Goal: Task Accomplishment & Management: Complete application form

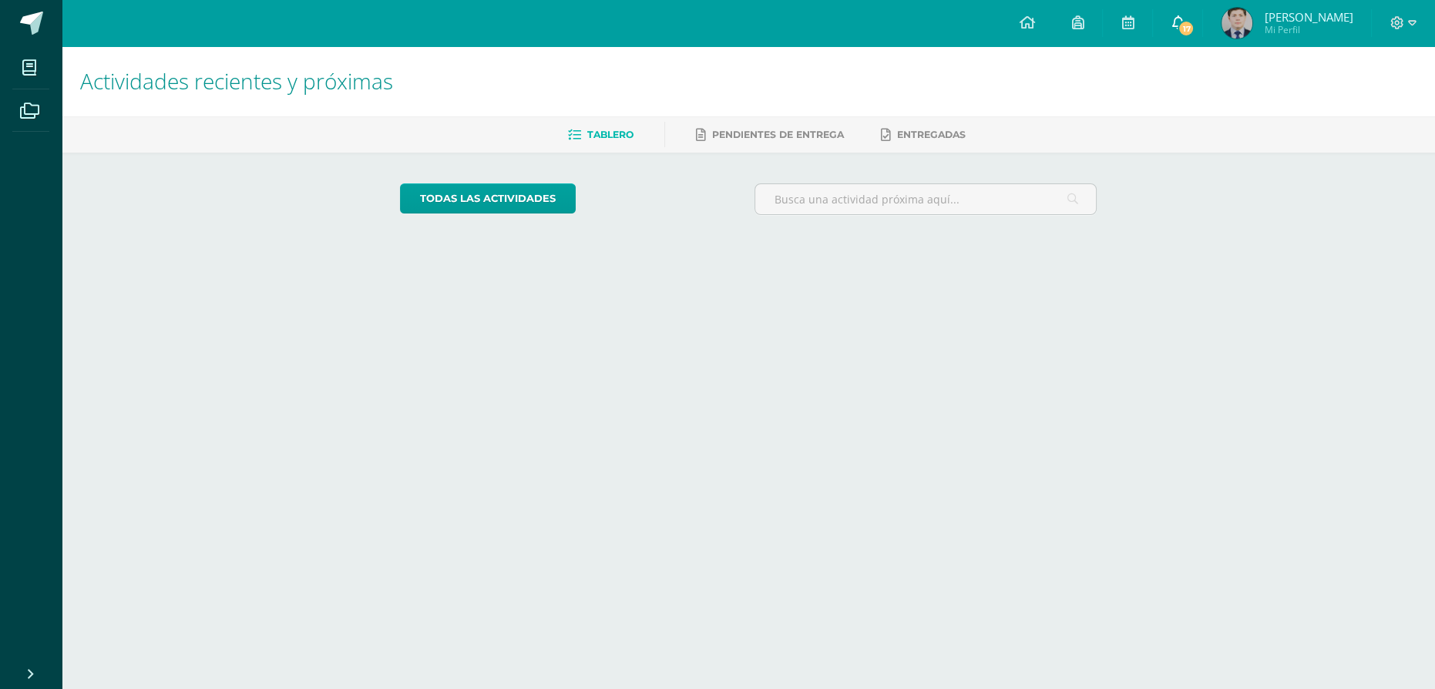
click at [1181, 32] on link "17" at bounding box center [1177, 23] width 49 height 46
click at [1190, 25] on span "17" at bounding box center [1186, 28] width 17 height 17
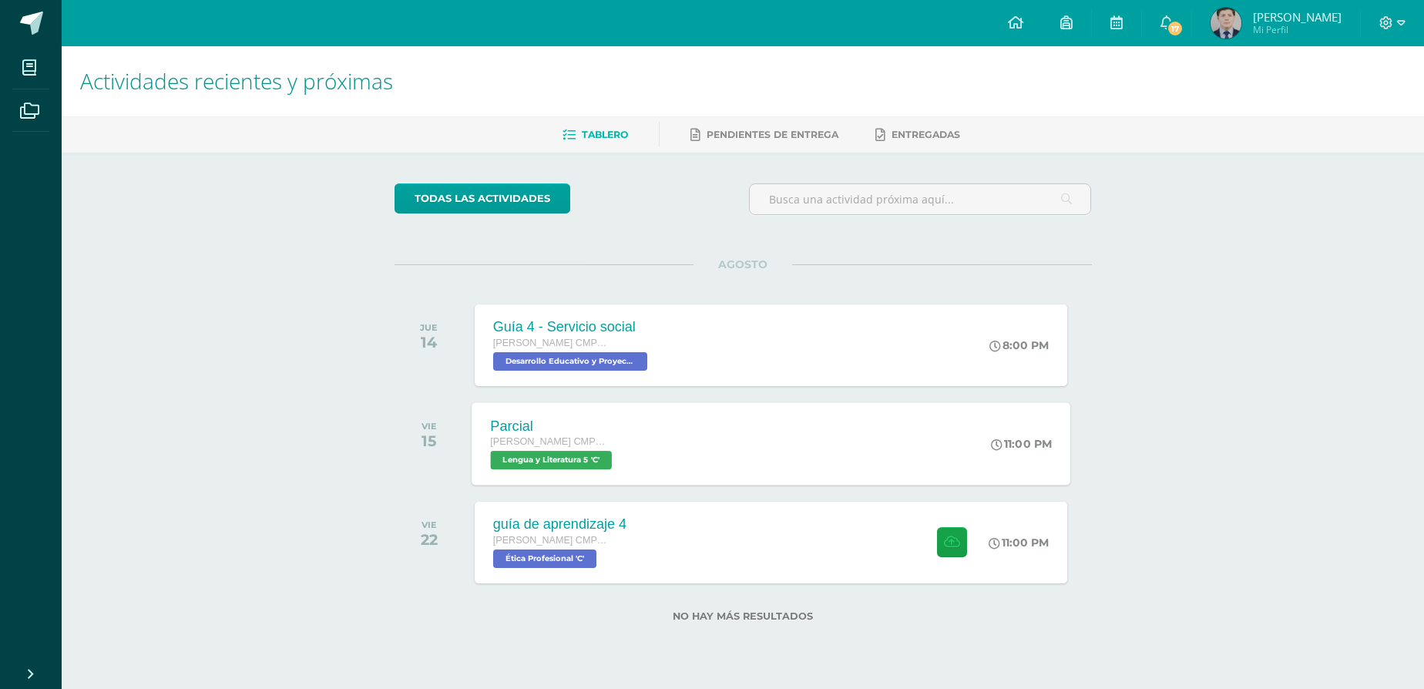
scroll to position [47, 0]
click at [946, 543] on icon at bounding box center [954, 542] width 16 height 13
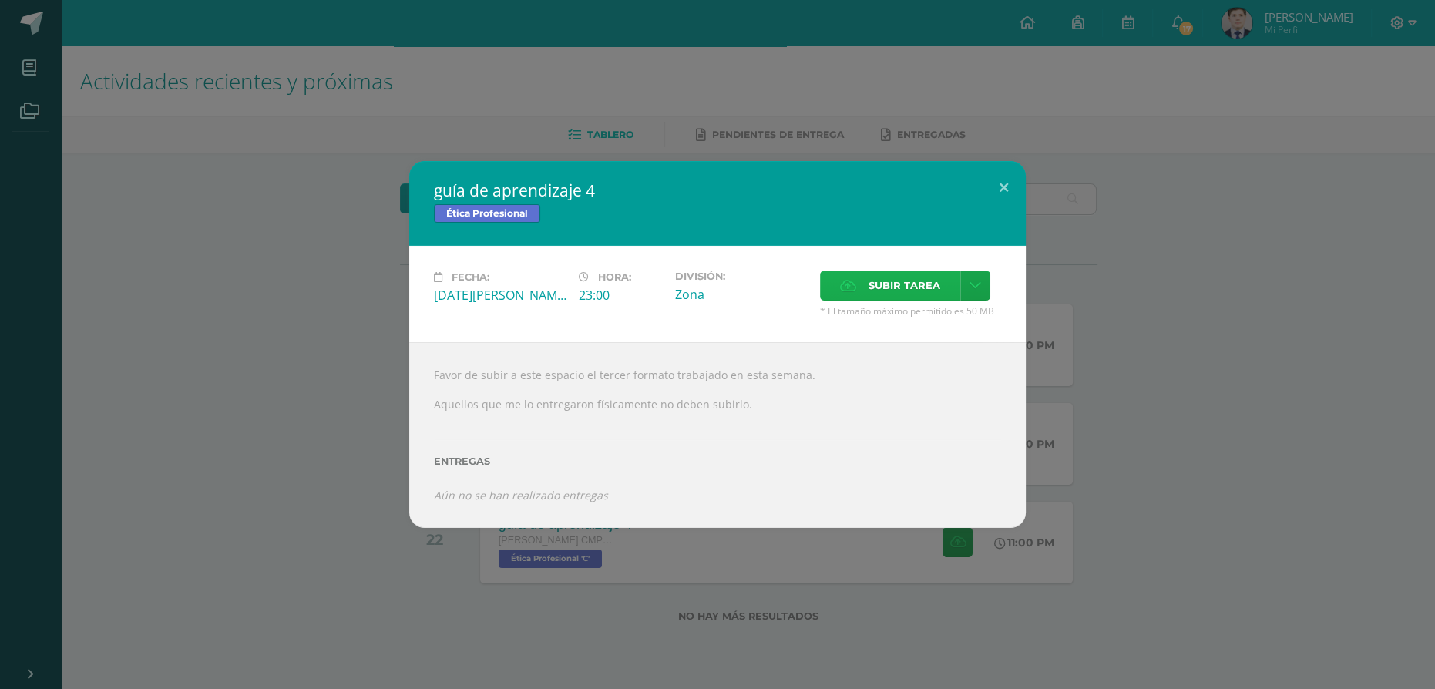
click at [868, 286] on label "Subir tarea" at bounding box center [890, 285] width 140 height 30
click at [0, 0] on input "Subir tarea" at bounding box center [0, 0] width 0 height 0
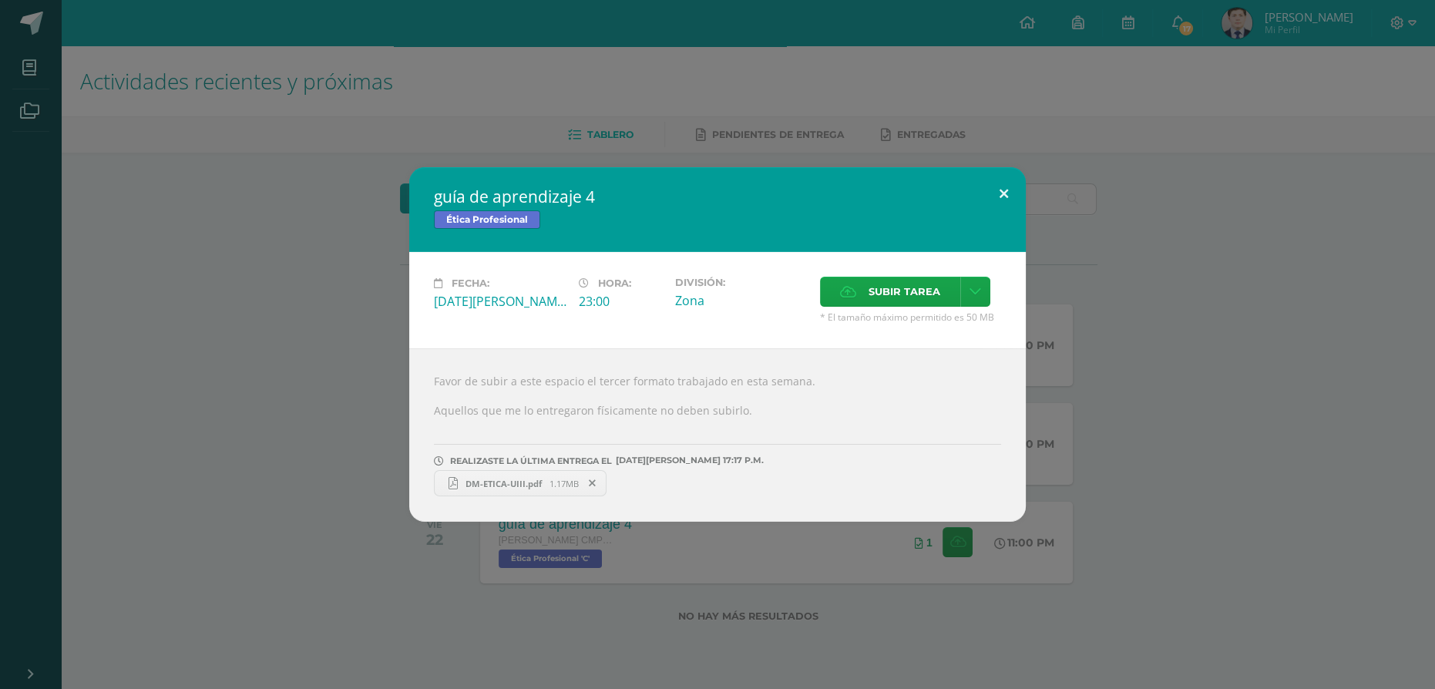
click at [1006, 175] on button at bounding box center [1004, 193] width 44 height 52
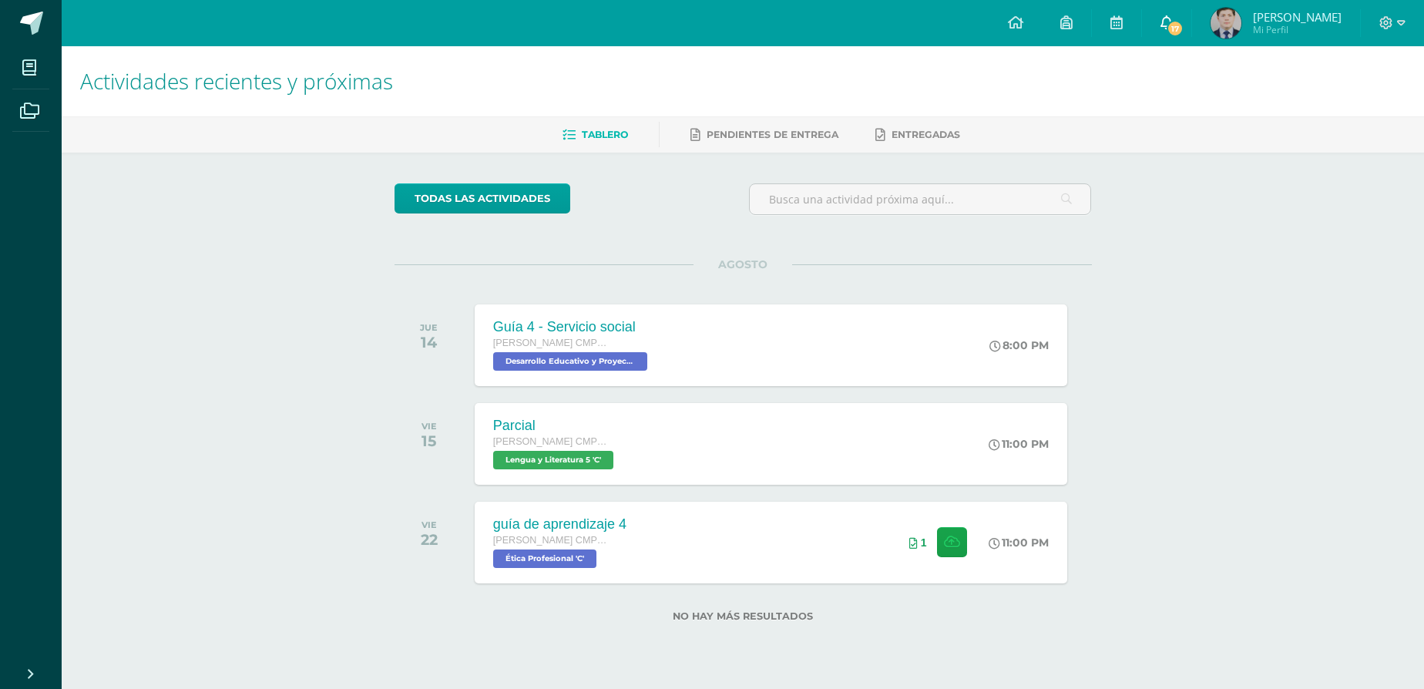
click at [1174, 28] on span "17" at bounding box center [1175, 28] width 17 height 17
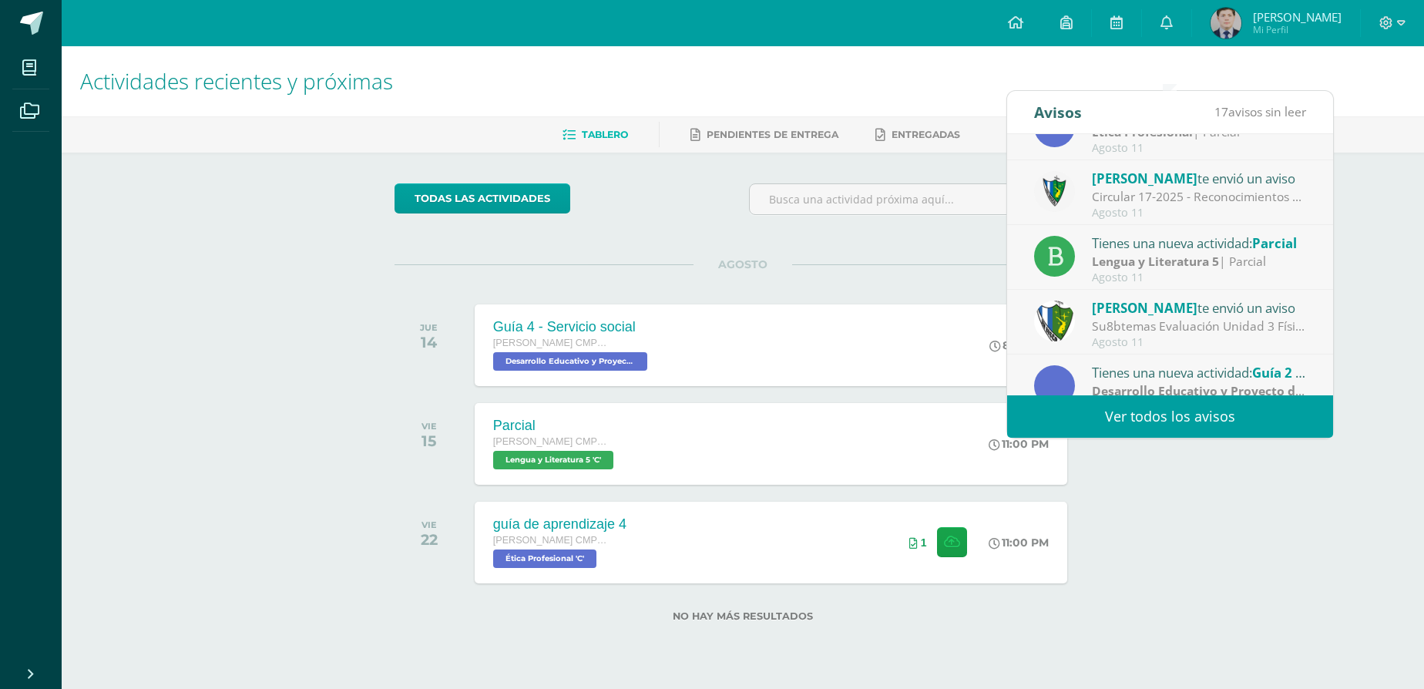
scroll to position [257, 0]
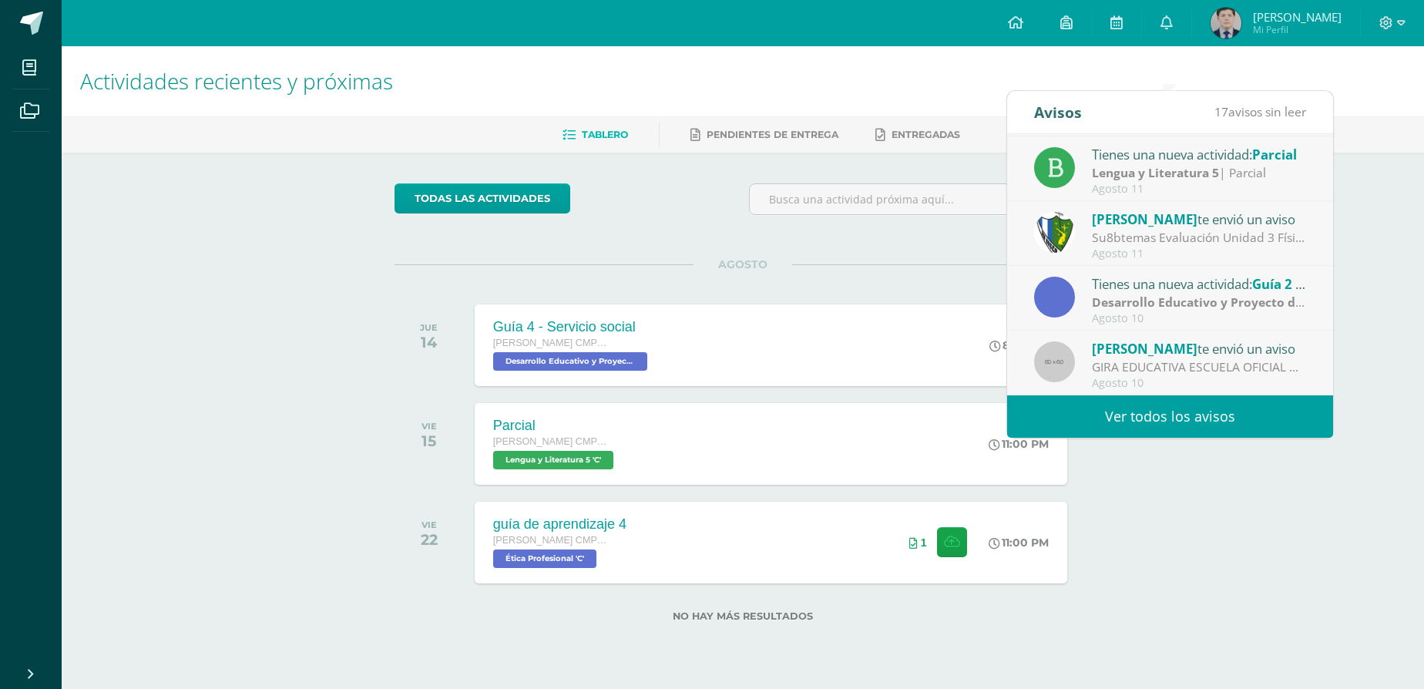
click at [1176, 395] on link "Ver todos los avisos" at bounding box center [1170, 416] width 326 height 42
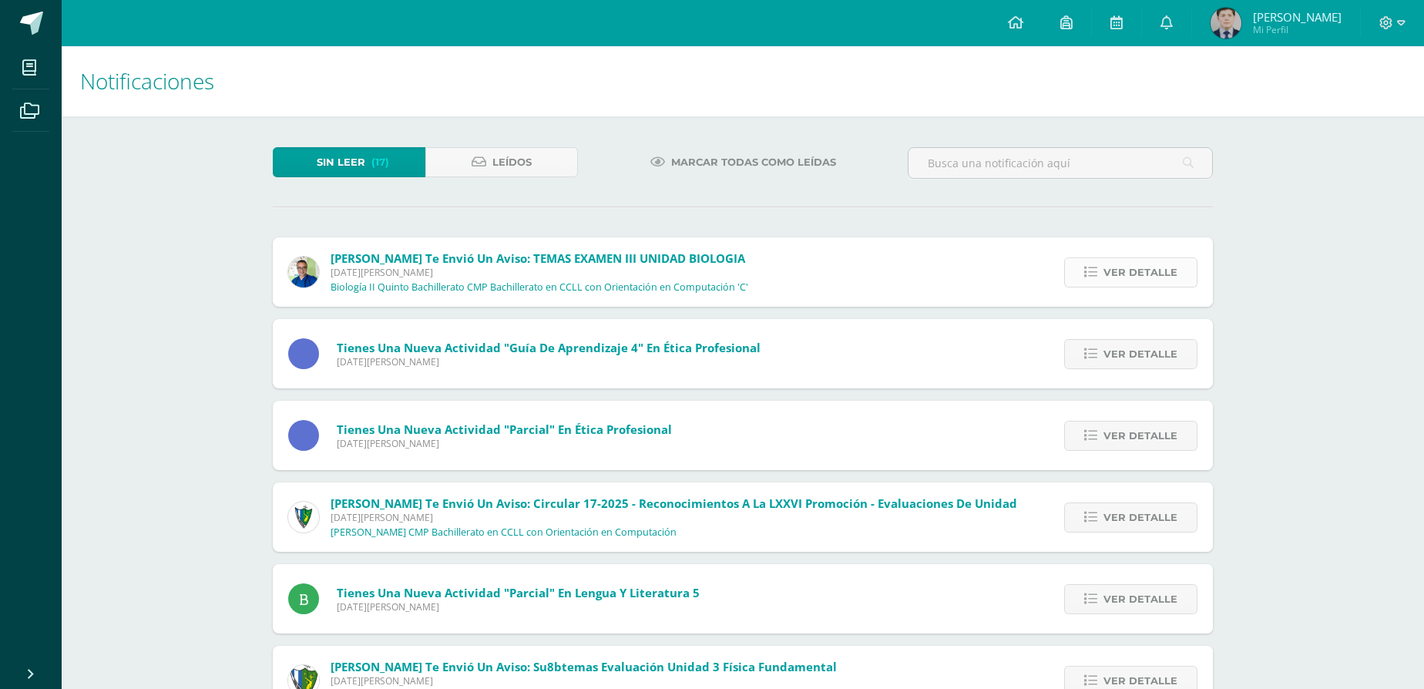
click at [1179, 287] on link "Ver detalle" at bounding box center [1130, 272] width 133 height 30
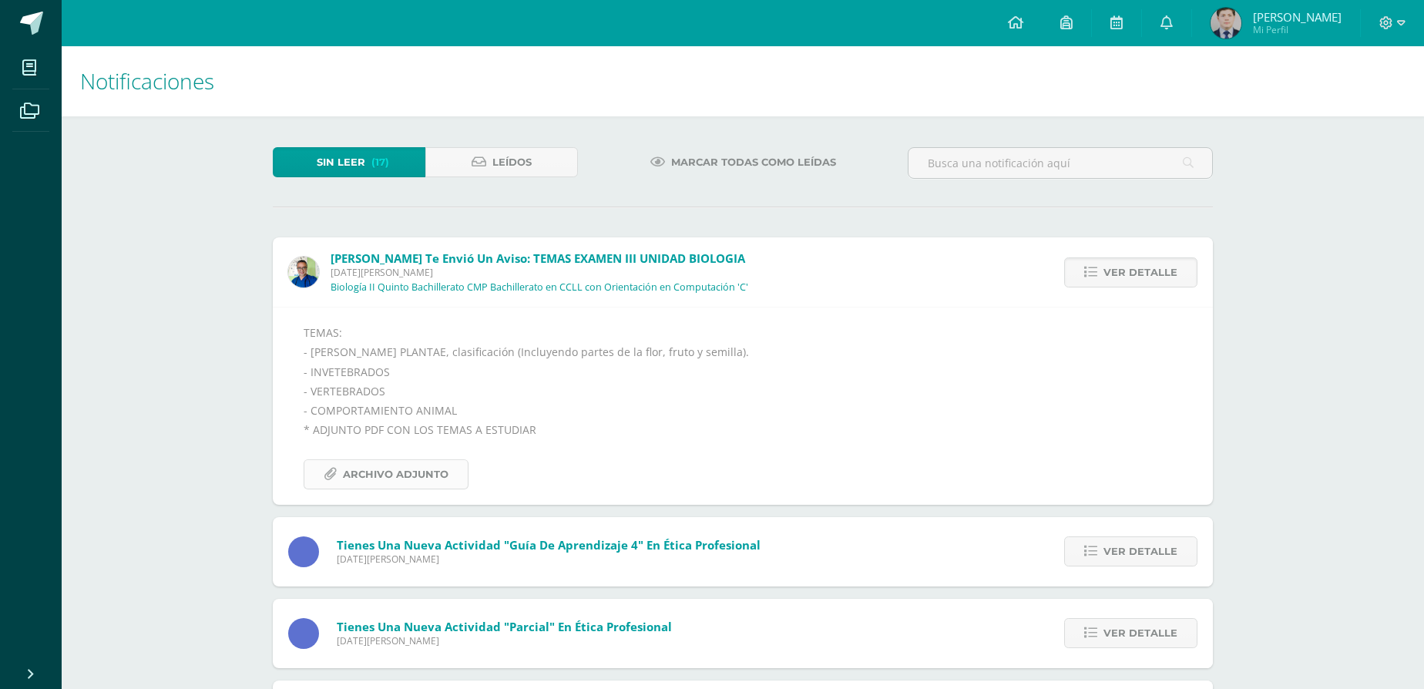
click at [417, 480] on span "Archivo Adjunto" at bounding box center [396, 474] width 106 height 29
click at [1146, 287] on span "Ver detalle" at bounding box center [1141, 272] width 74 height 29
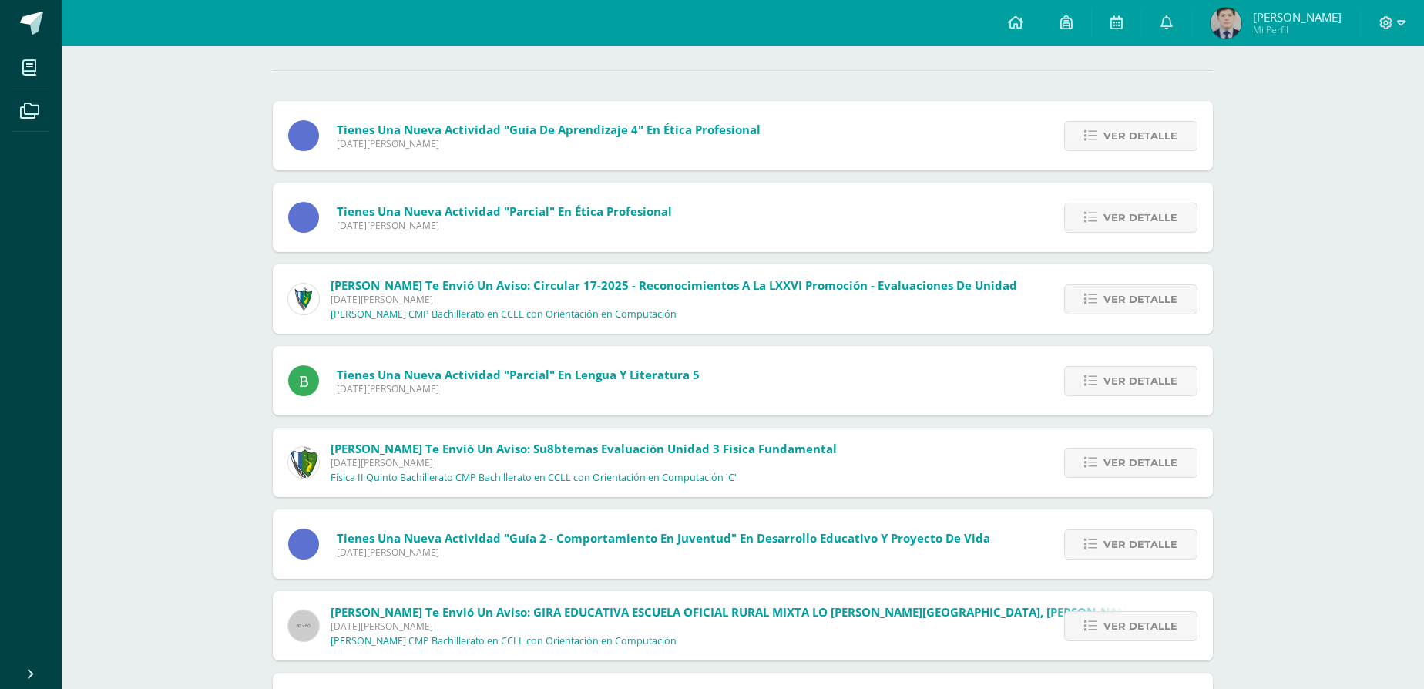
scroll to position [53, 0]
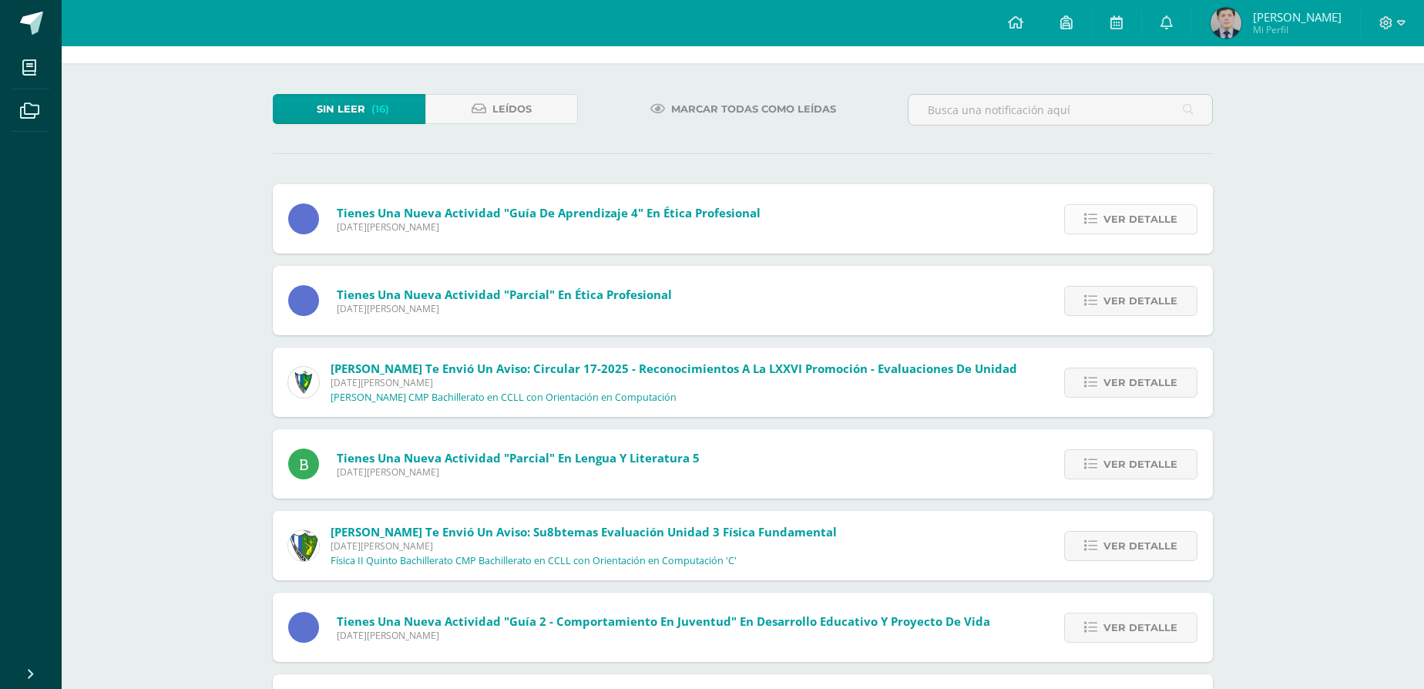
click at [1122, 234] on span "Ver detalle" at bounding box center [1141, 219] width 74 height 29
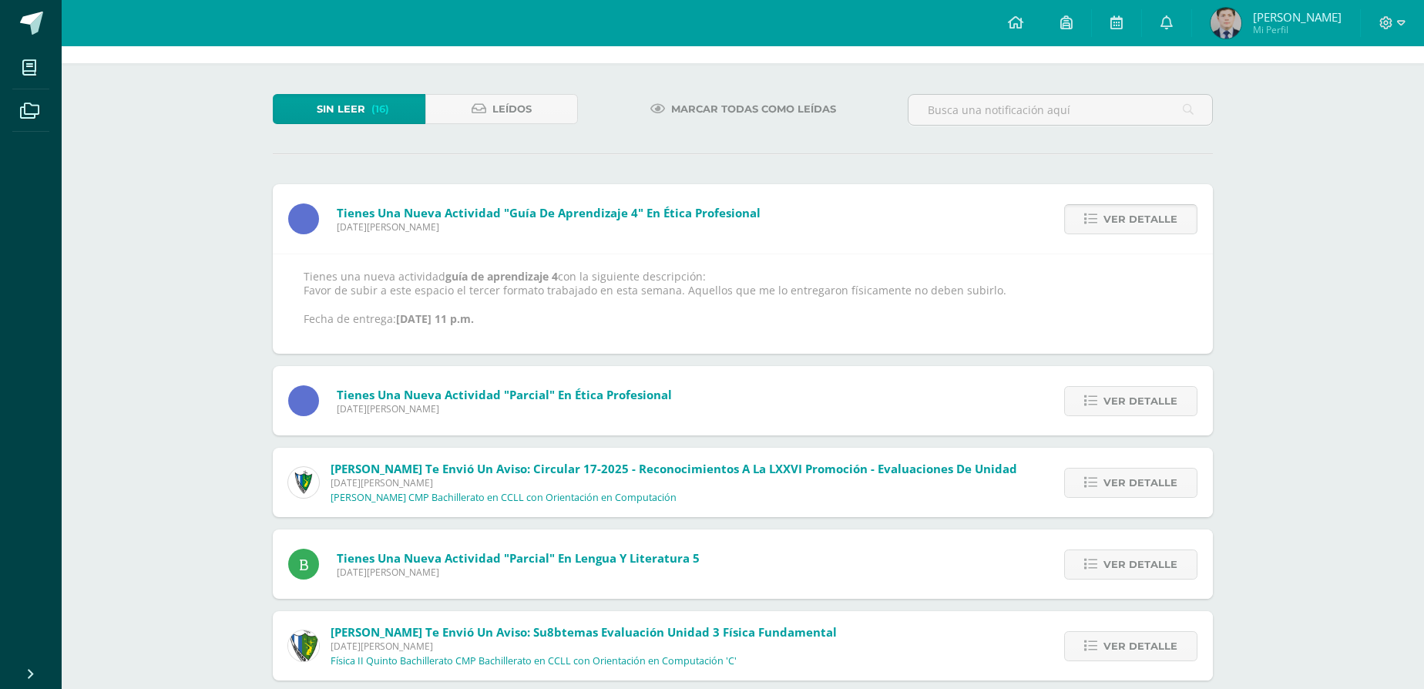
click at [1122, 234] on span "Ver detalle" at bounding box center [1141, 219] width 74 height 29
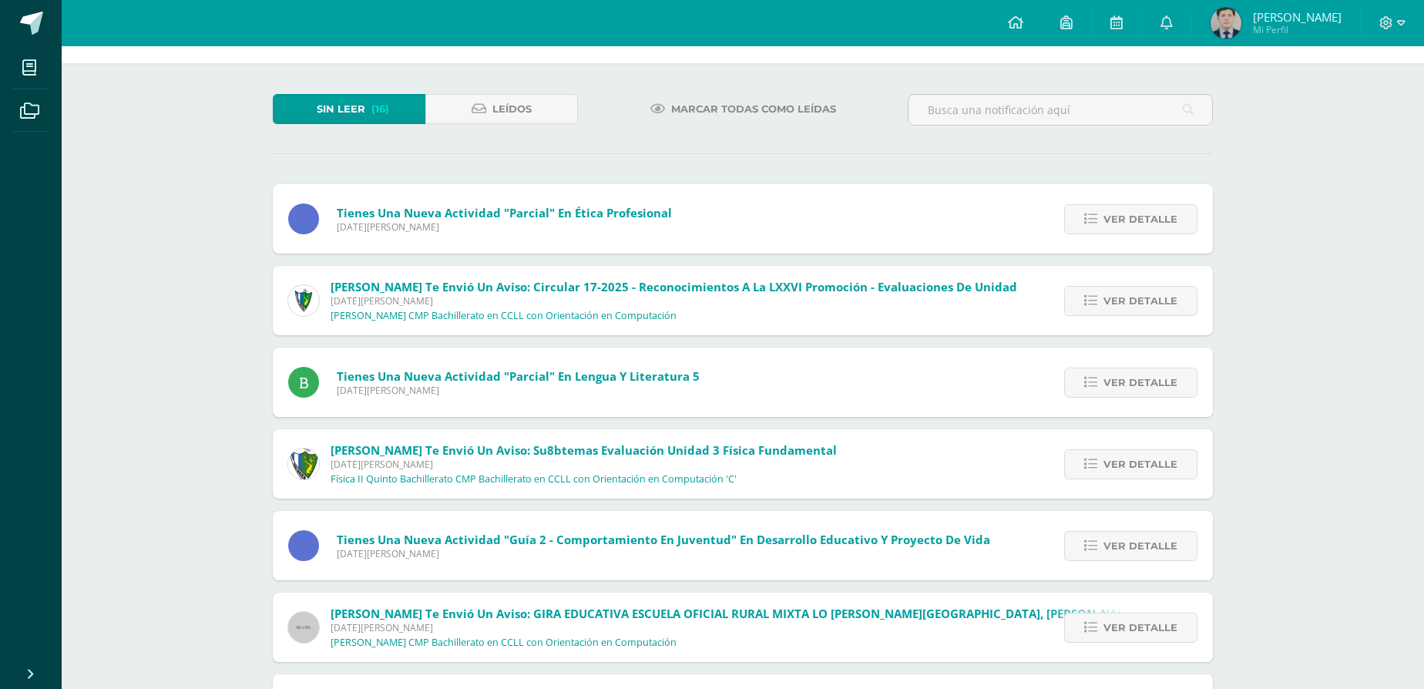
click at [1122, 234] on span "Ver detalle" at bounding box center [1141, 219] width 74 height 29
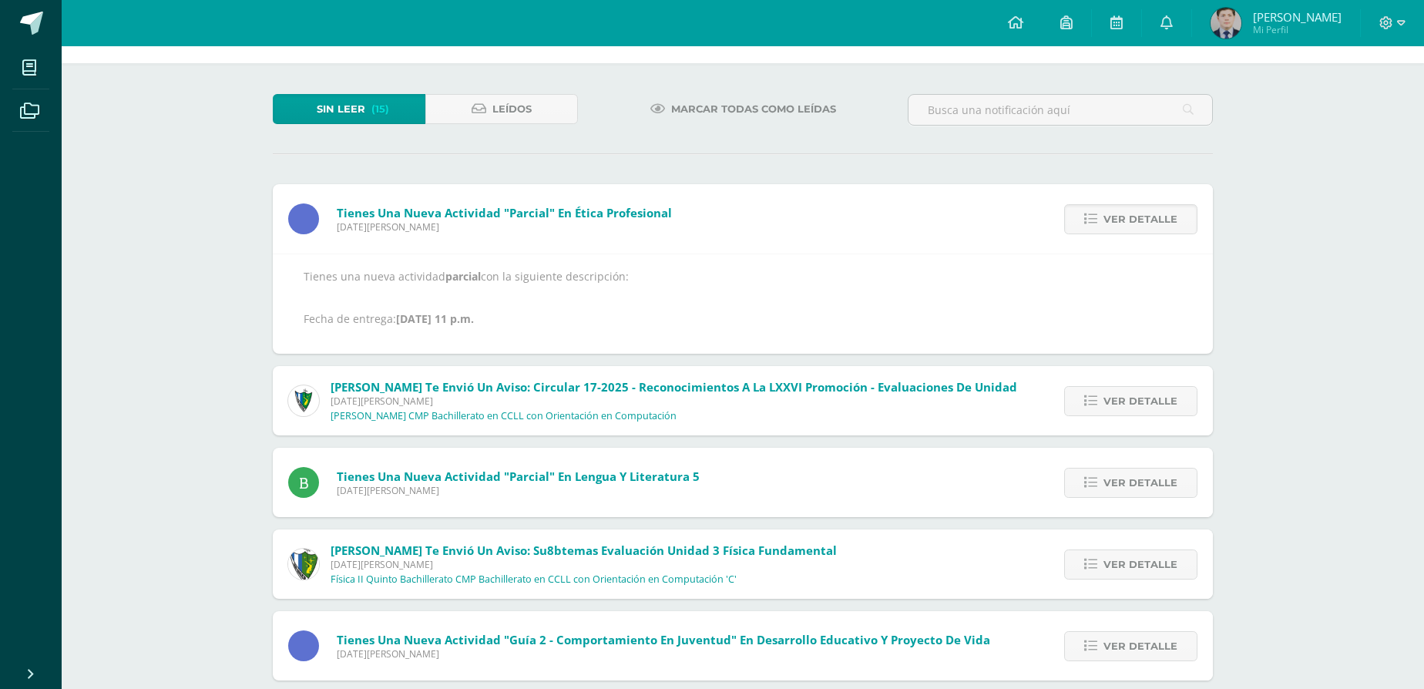
click at [1122, 234] on span "Ver detalle" at bounding box center [1141, 219] width 74 height 29
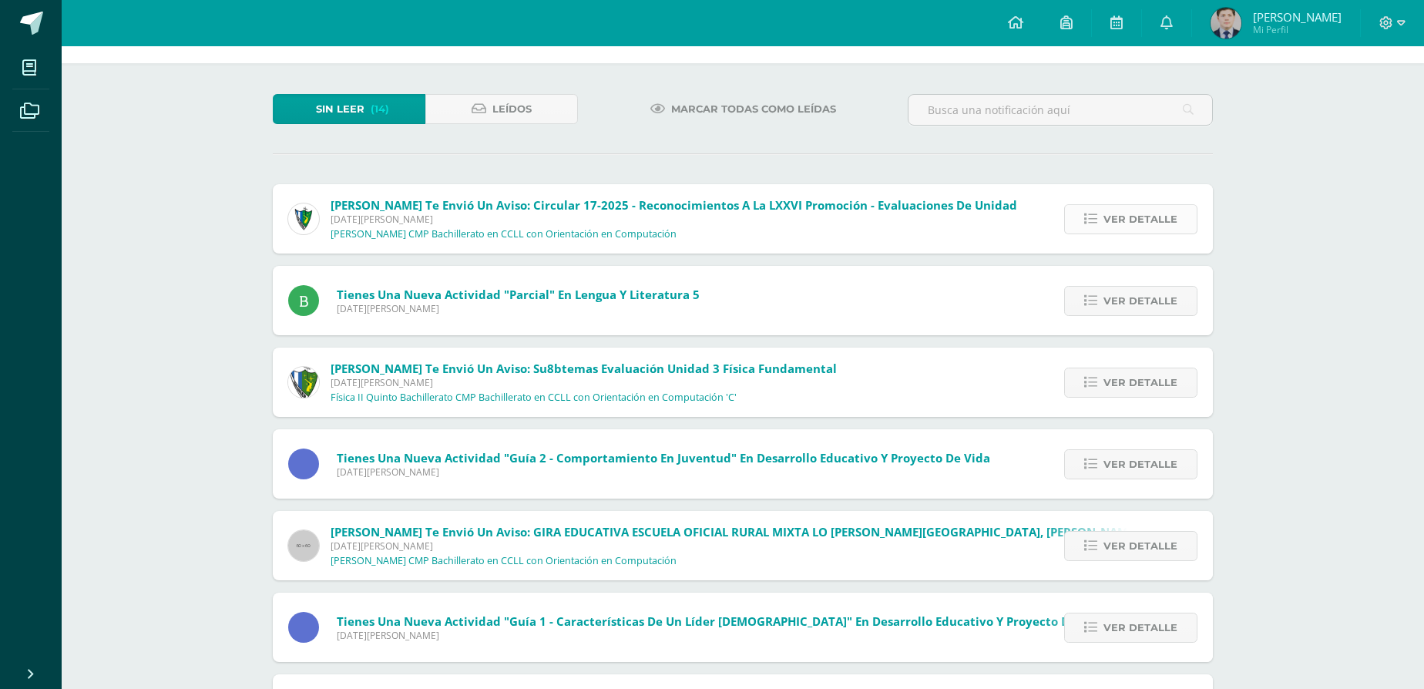
click at [1130, 234] on span "Ver detalle" at bounding box center [1141, 219] width 74 height 29
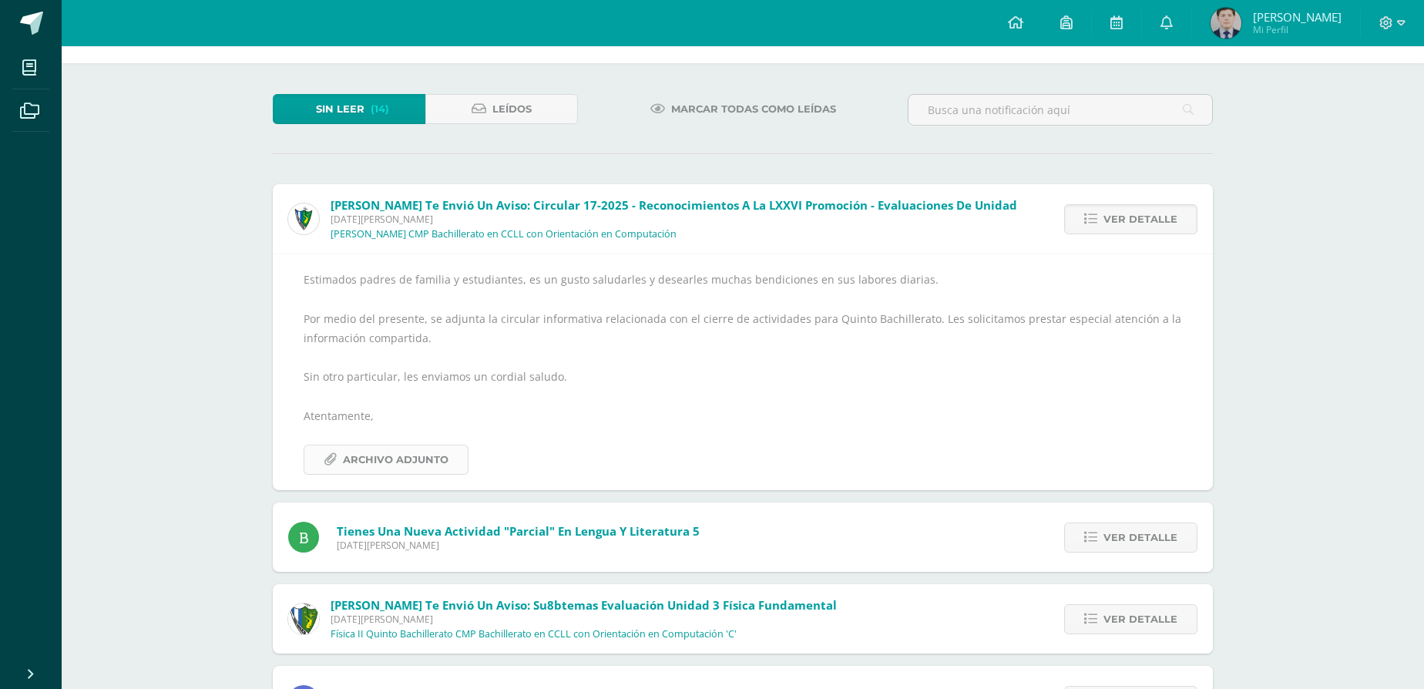
click at [386, 474] on span "Archivo Adjunto" at bounding box center [396, 459] width 106 height 29
click at [1137, 231] on span "Ver detalle" at bounding box center [1141, 219] width 74 height 29
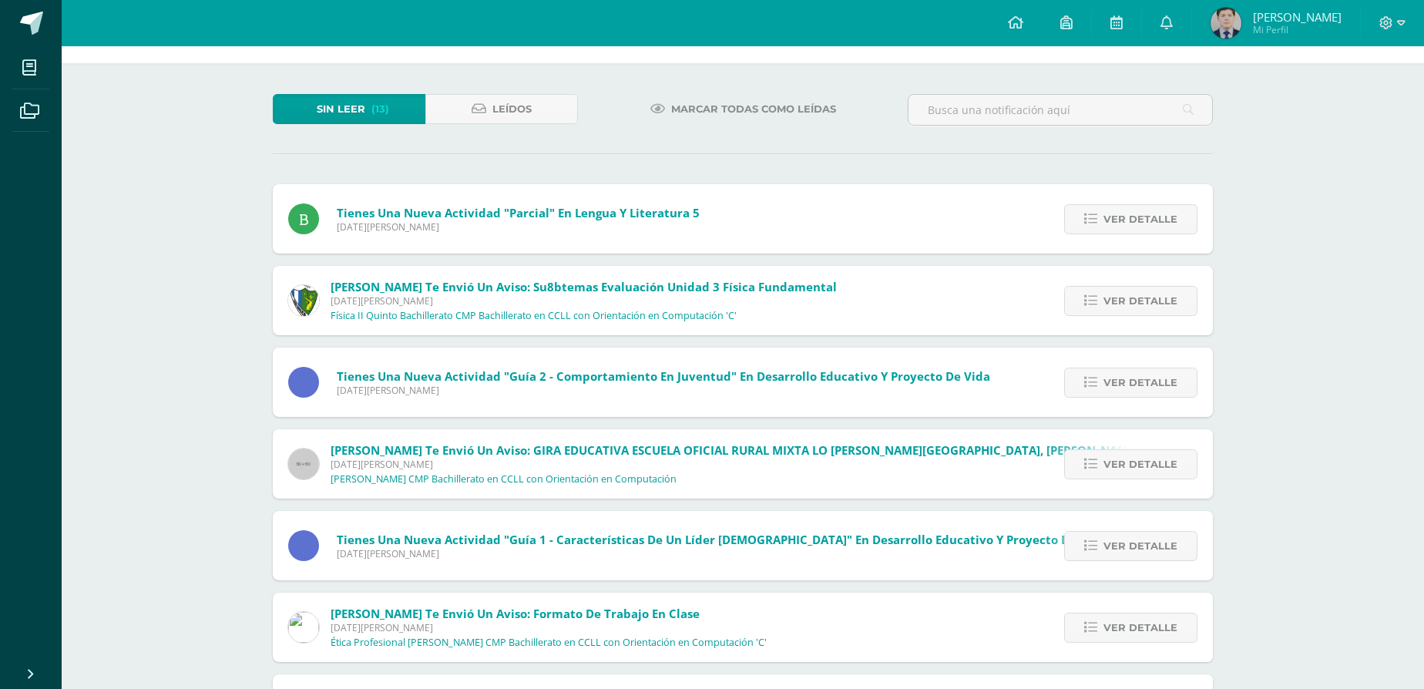
click at [1137, 231] on span "Ver detalle" at bounding box center [1141, 219] width 74 height 29
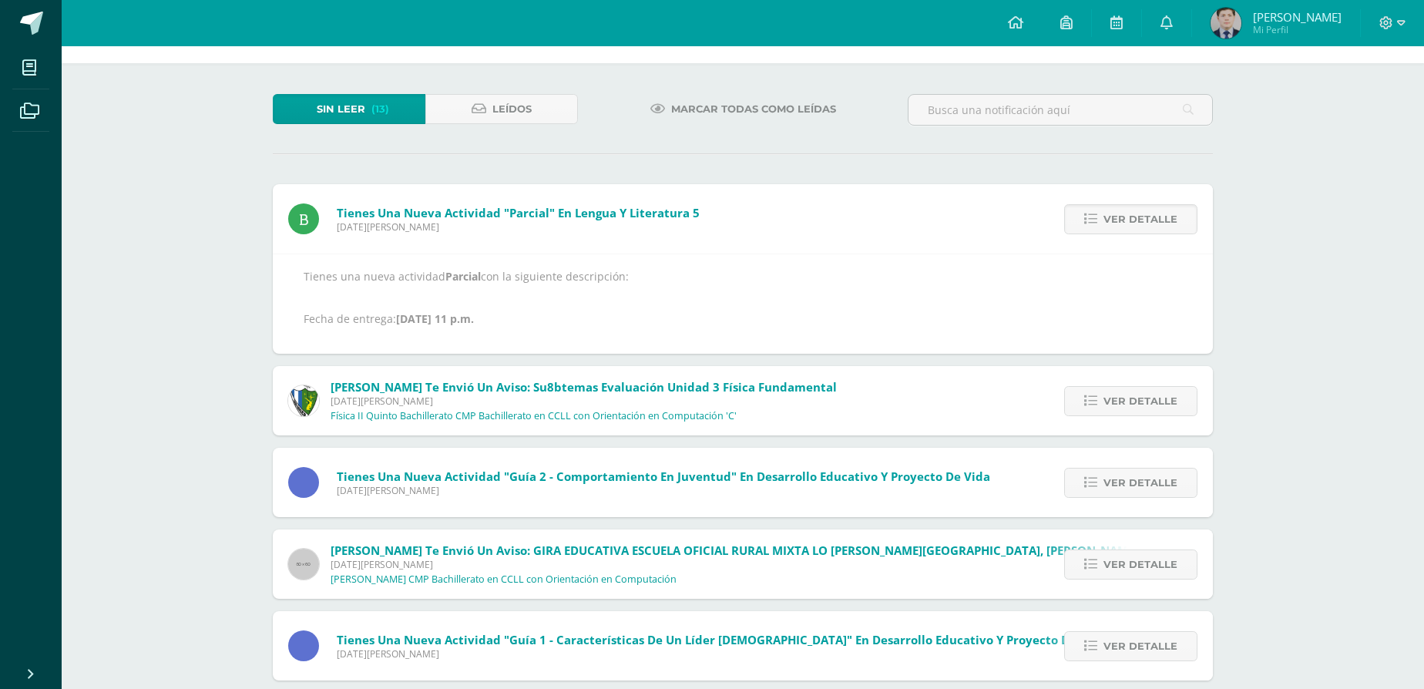
click at [1137, 231] on span "Ver detalle" at bounding box center [1141, 219] width 74 height 29
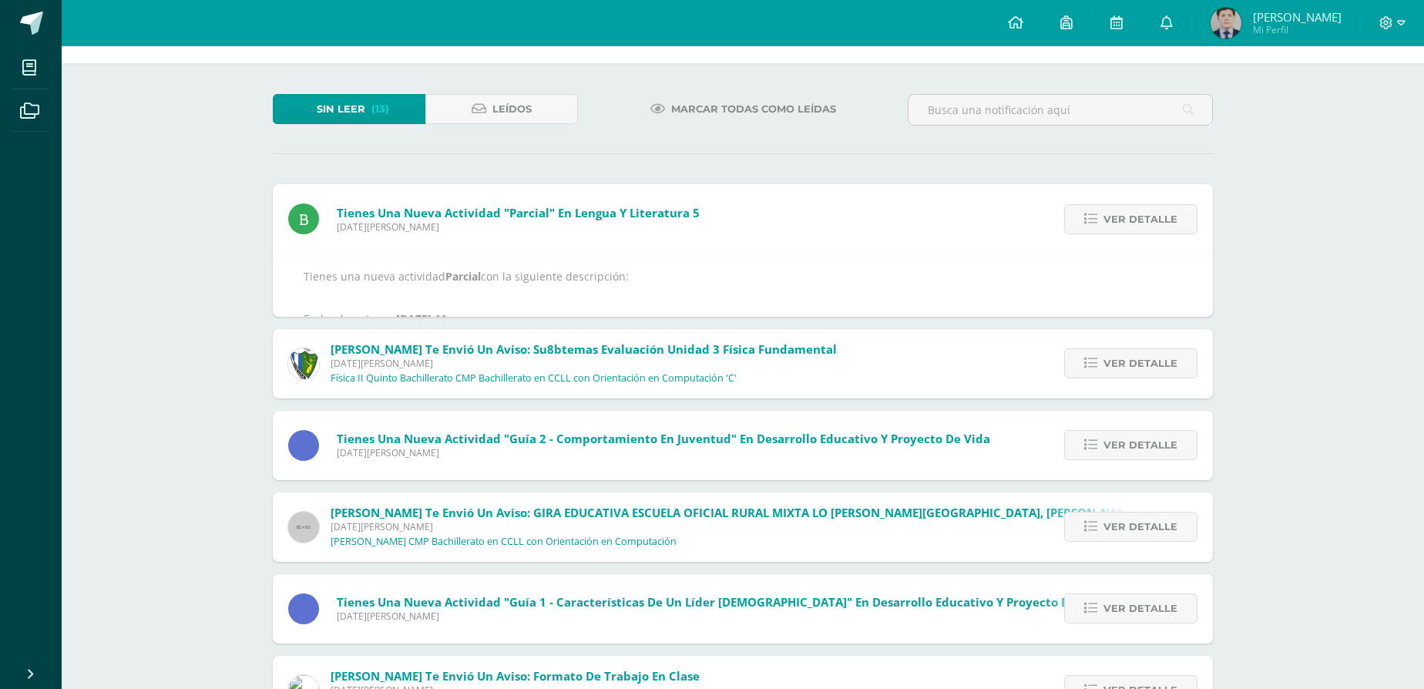
click at [1137, 231] on div "Tienes una nueva actividad "Parcial" En Lengua y Literatura 5 Lunes 11 de Agost…" at bounding box center [743, 699] width 940 height 1030
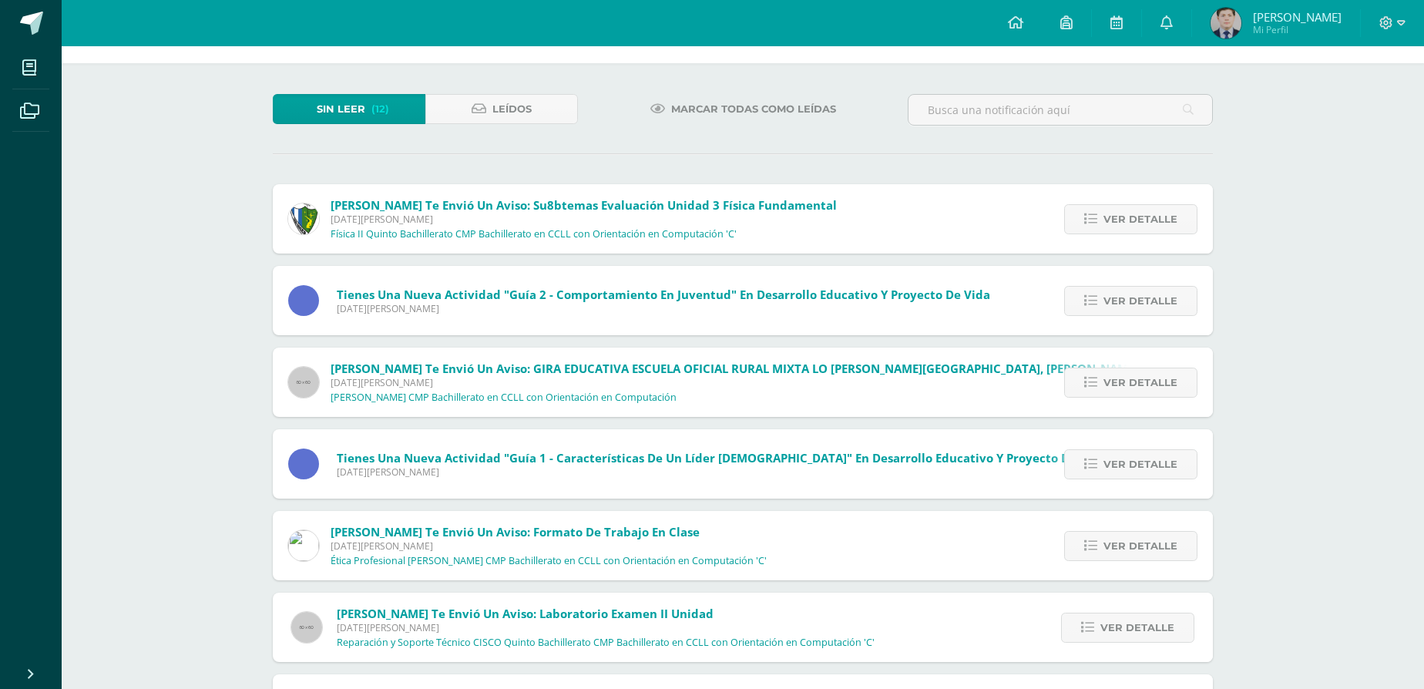
click at [1137, 231] on span "Ver detalle" at bounding box center [1141, 219] width 74 height 29
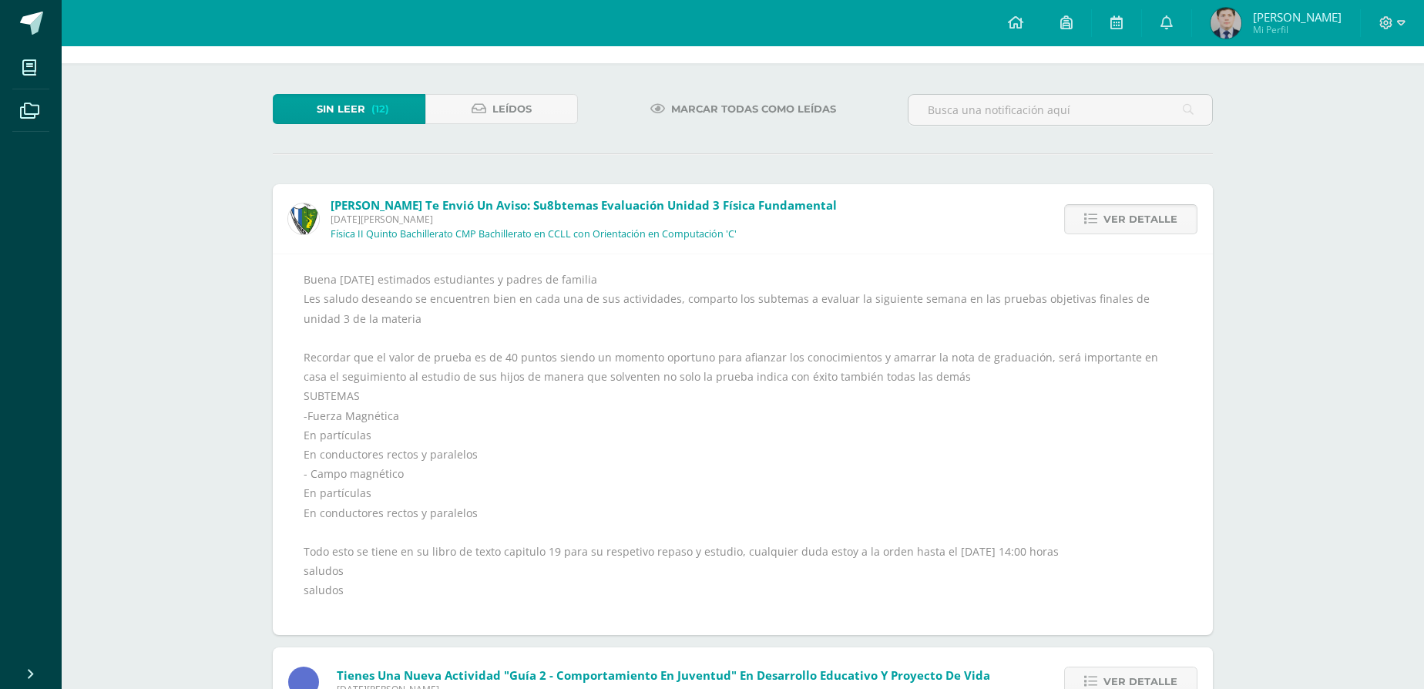
click at [1110, 234] on link "Ver detalle" at bounding box center [1130, 219] width 133 height 30
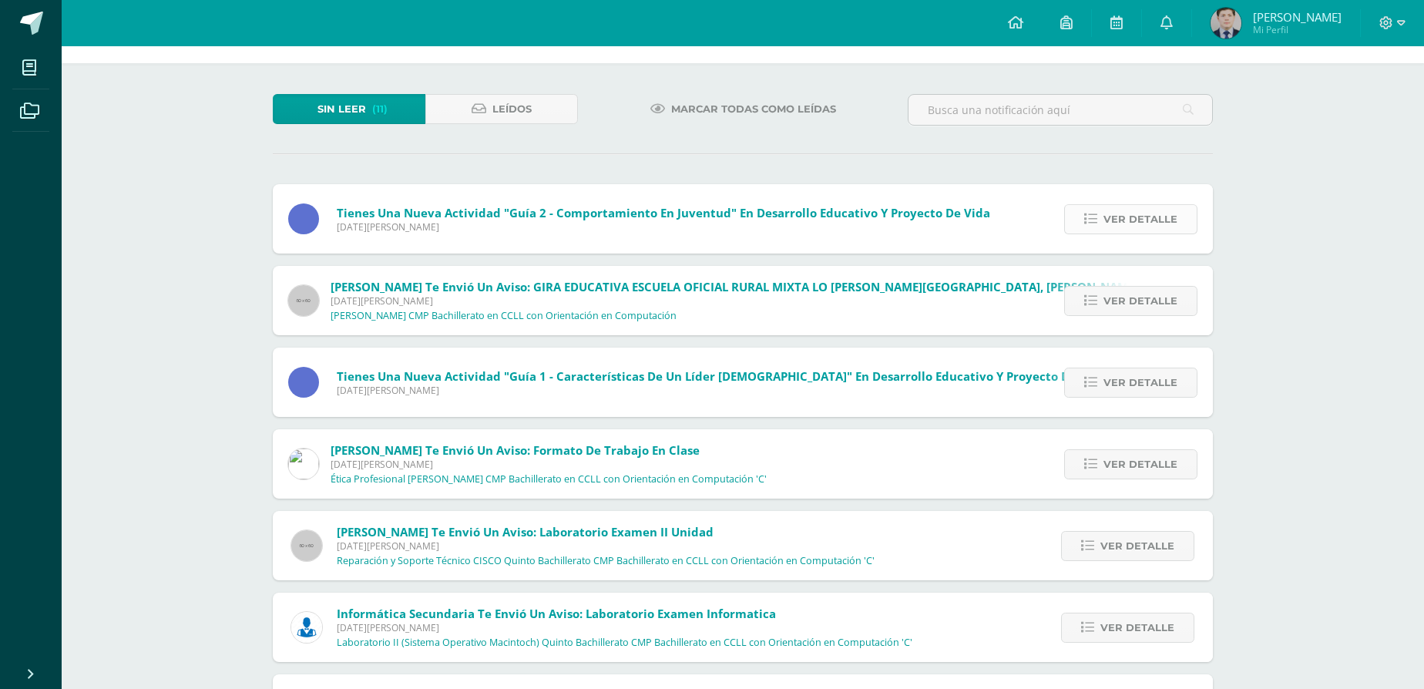
click at [1137, 219] on span "Ver detalle" at bounding box center [1141, 219] width 74 height 29
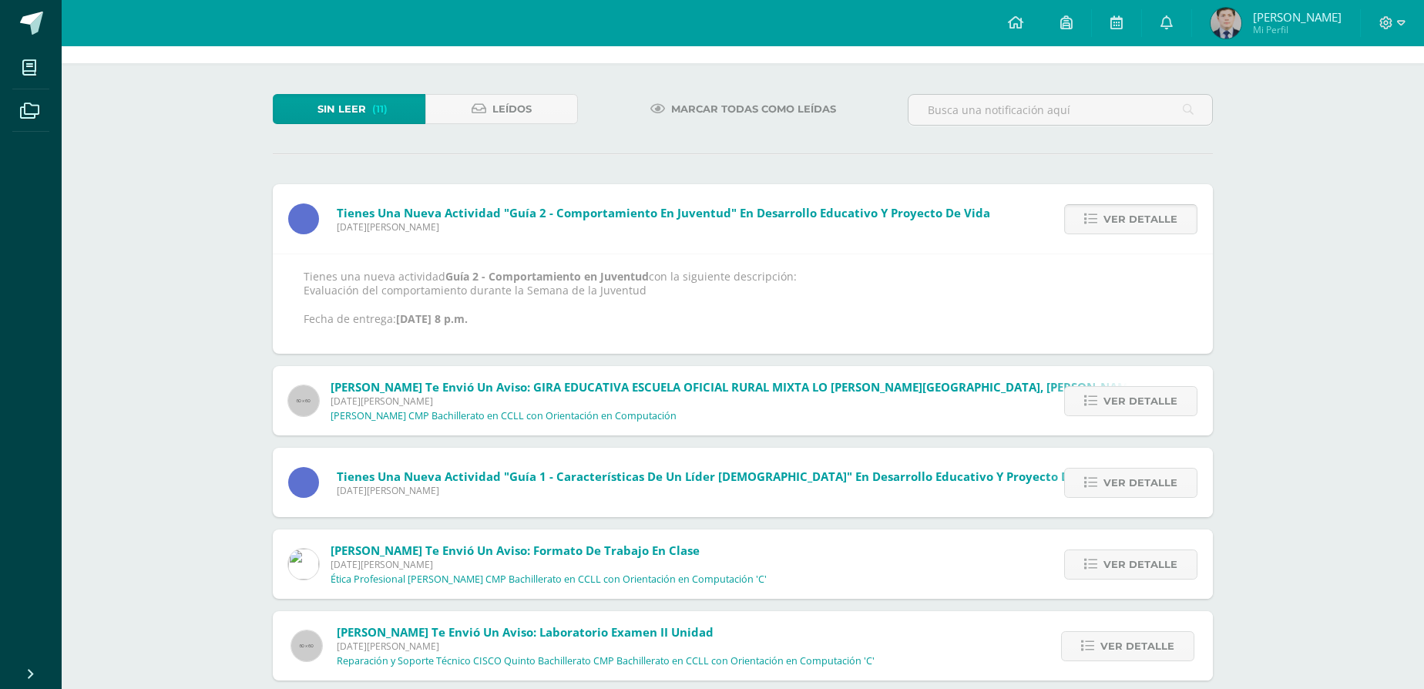
click at [1137, 219] on span "Ver detalle" at bounding box center [1141, 219] width 74 height 29
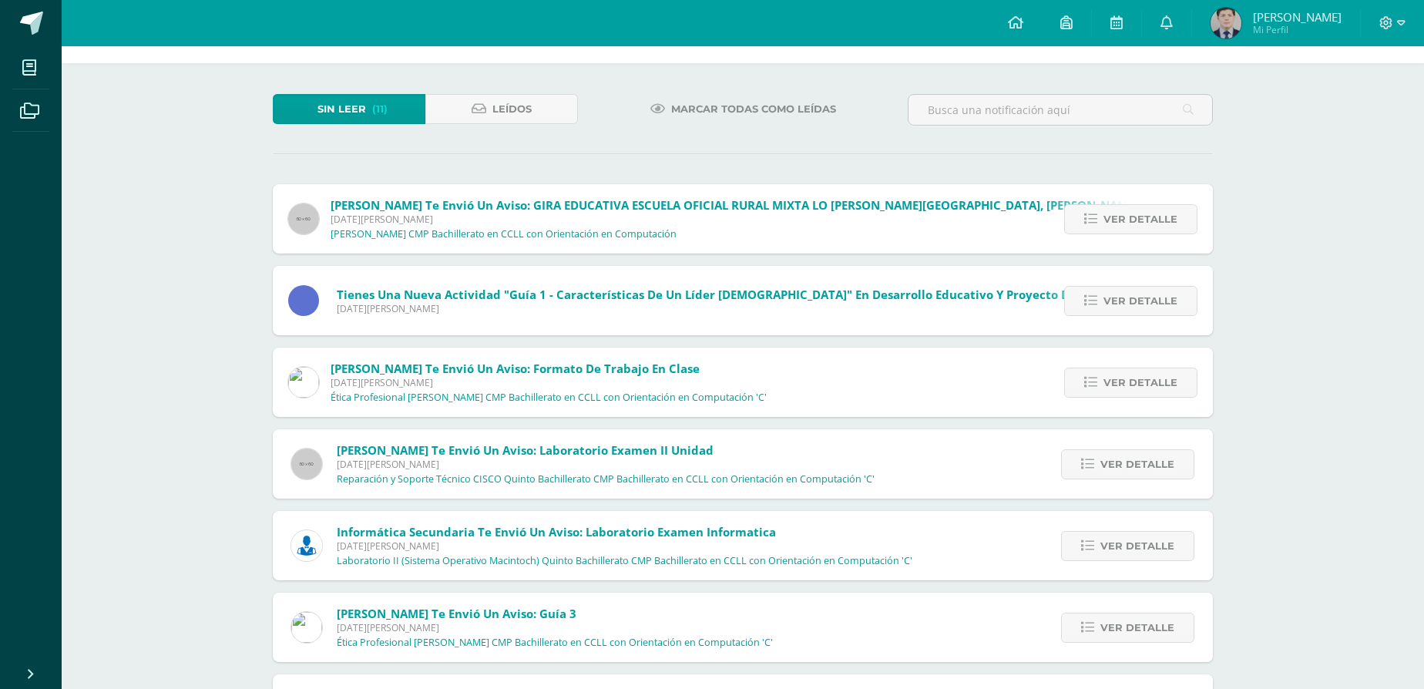
click at [1137, 219] on span "Ver detalle" at bounding box center [1141, 219] width 74 height 29
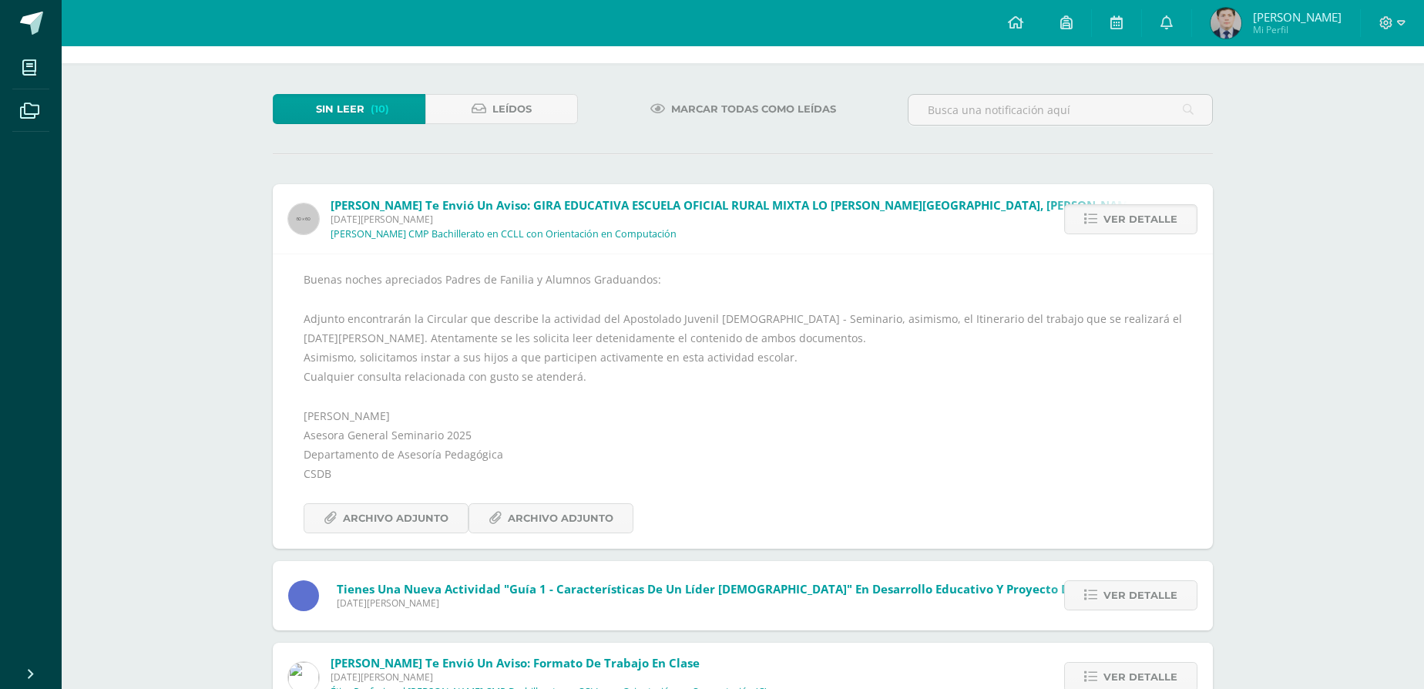
click at [1137, 219] on span "Ver detalle" at bounding box center [1141, 219] width 74 height 29
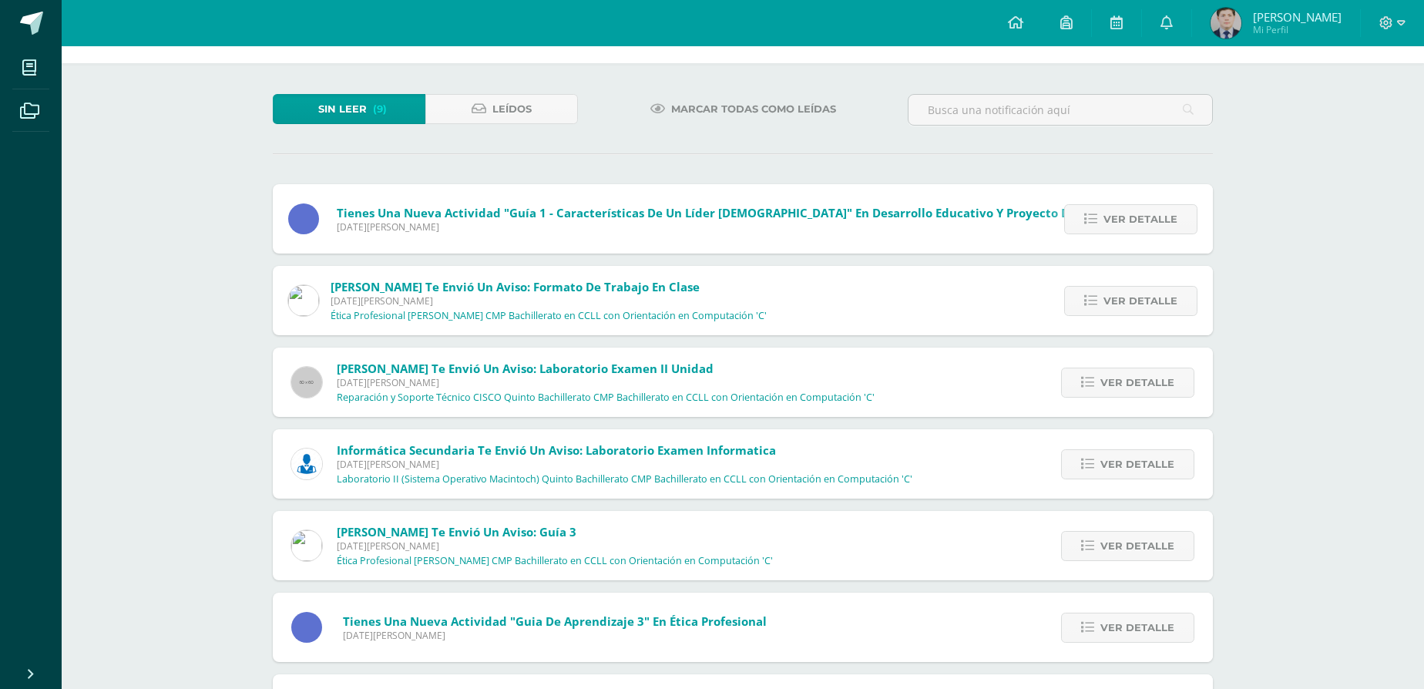
click at [1137, 219] on span "Ver detalle" at bounding box center [1141, 219] width 74 height 29
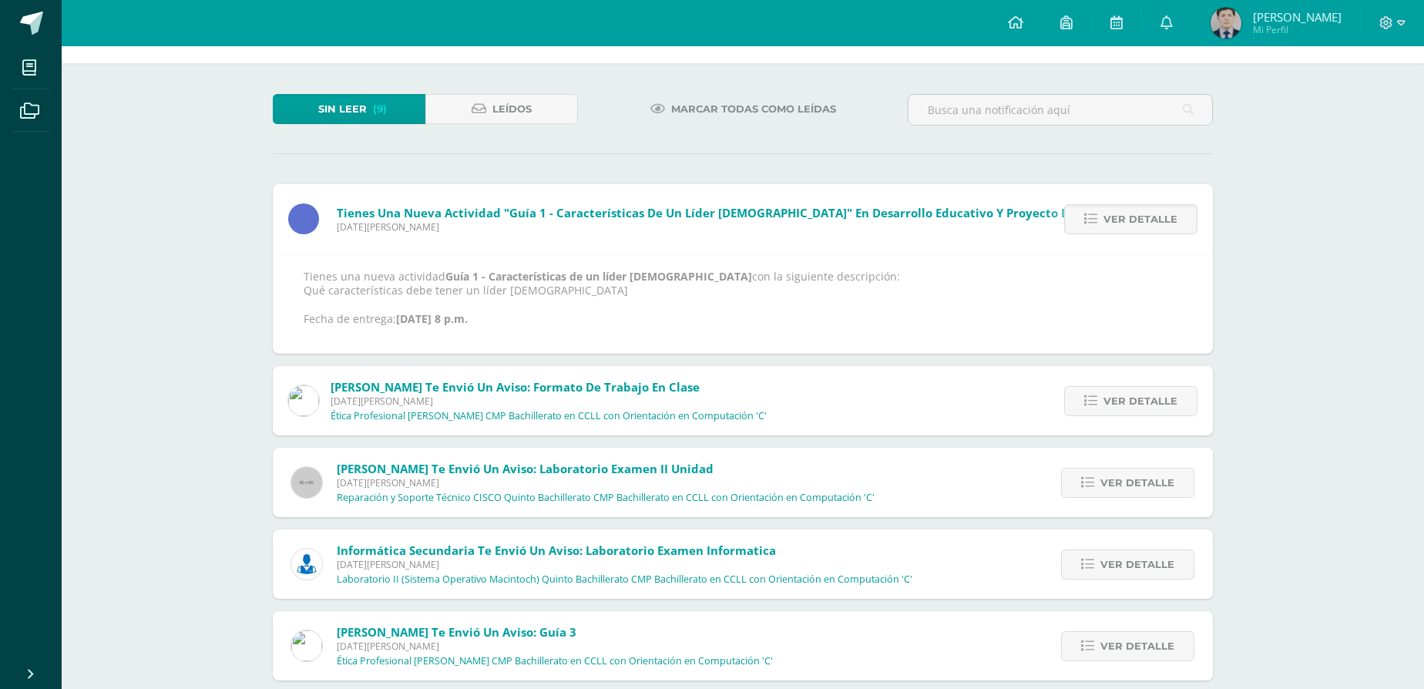
click at [1137, 219] on span "Ver detalle" at bounding box center [1141, 219] width 74 height 29
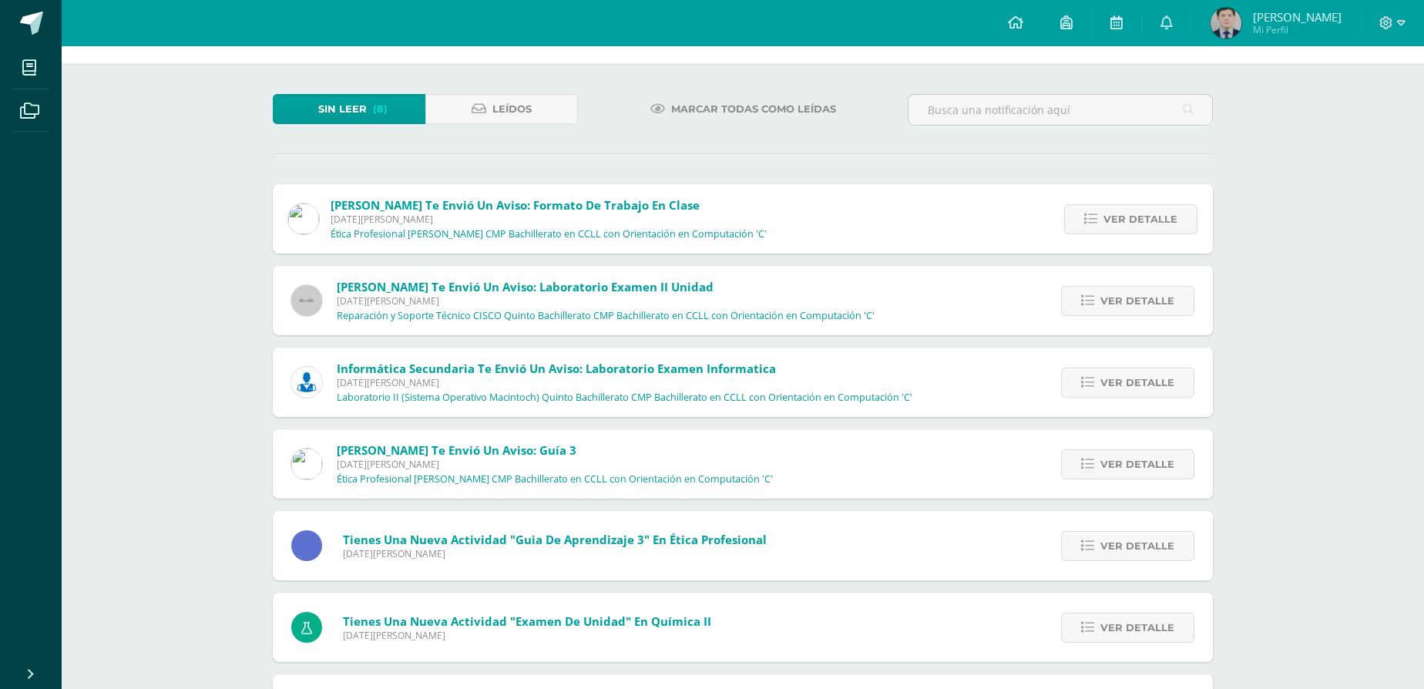
click at [1137, 219] on span "Ver detalle" at bounding box center [1141, 219] width 74 height 29
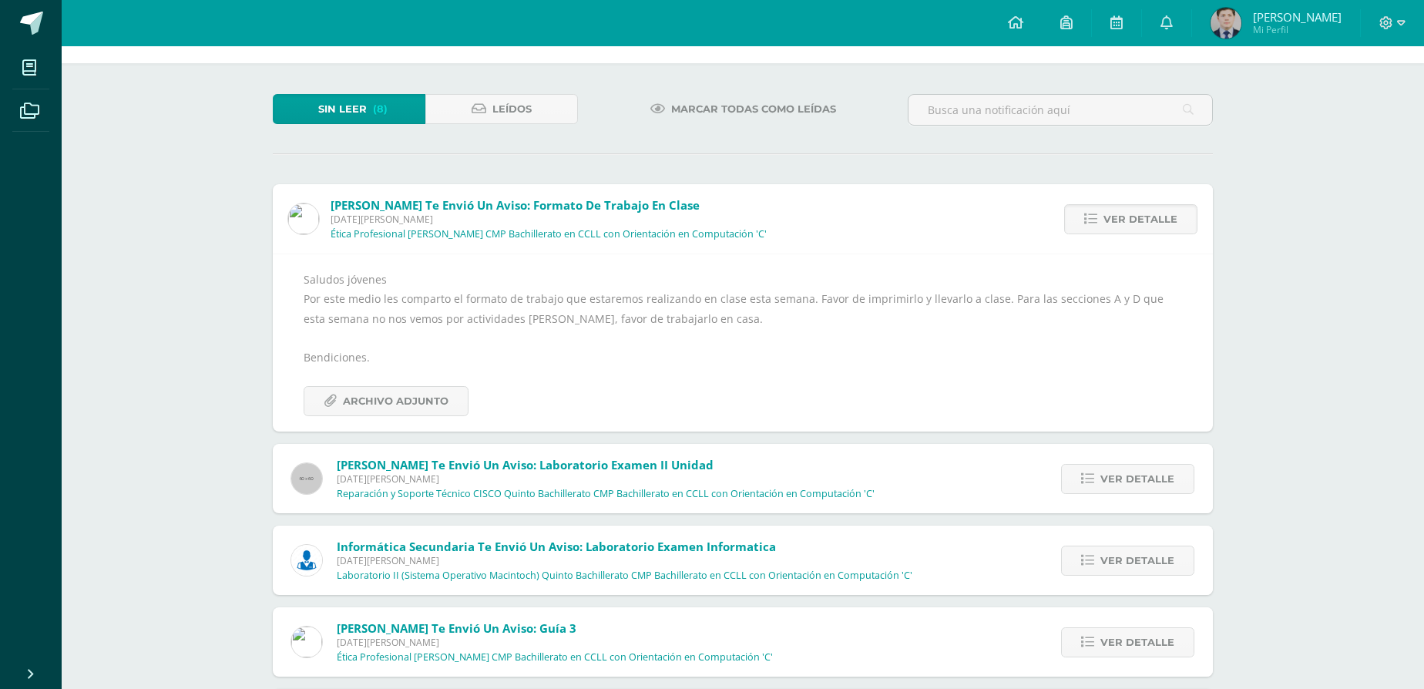
click at [1137, 219] on span "Ver detalle" at bounding box center [1141, 219] width 74 height 29
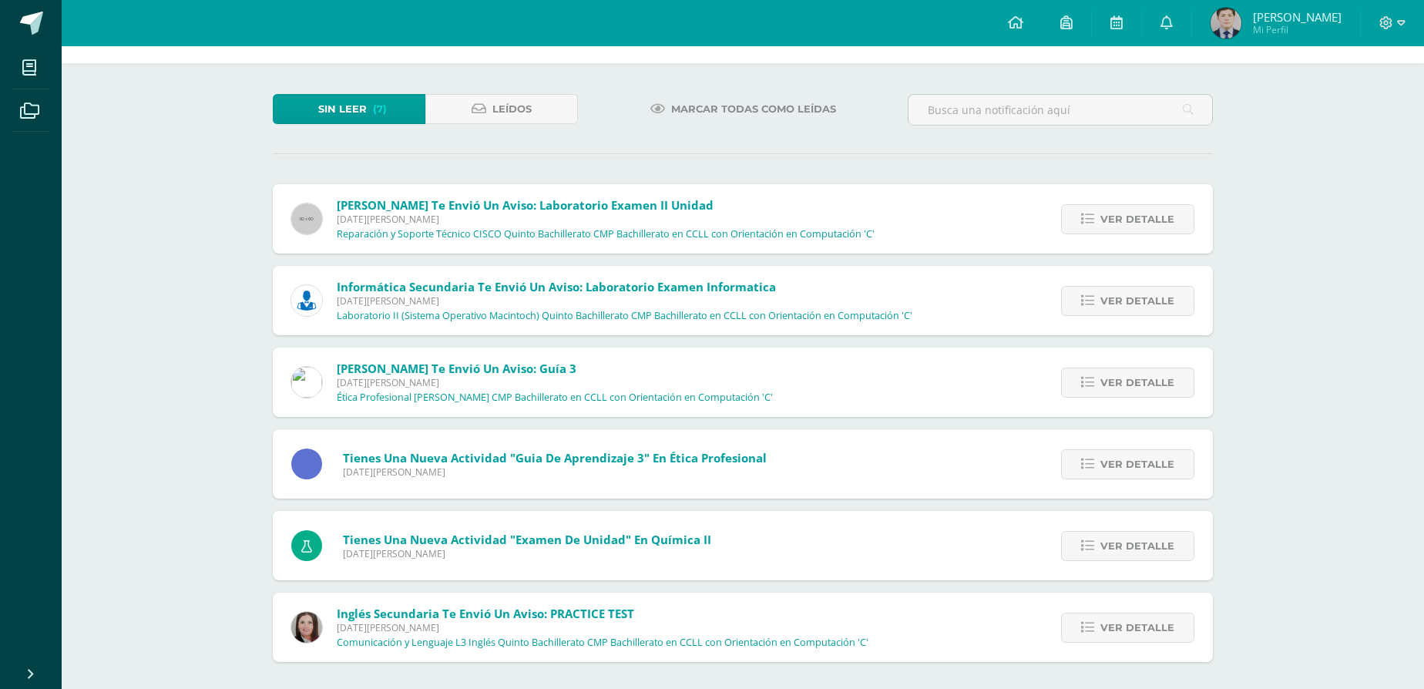
click at [1137, 219] on span "Ver detalle" at bounding box center [1137, 219] width 74 height 29
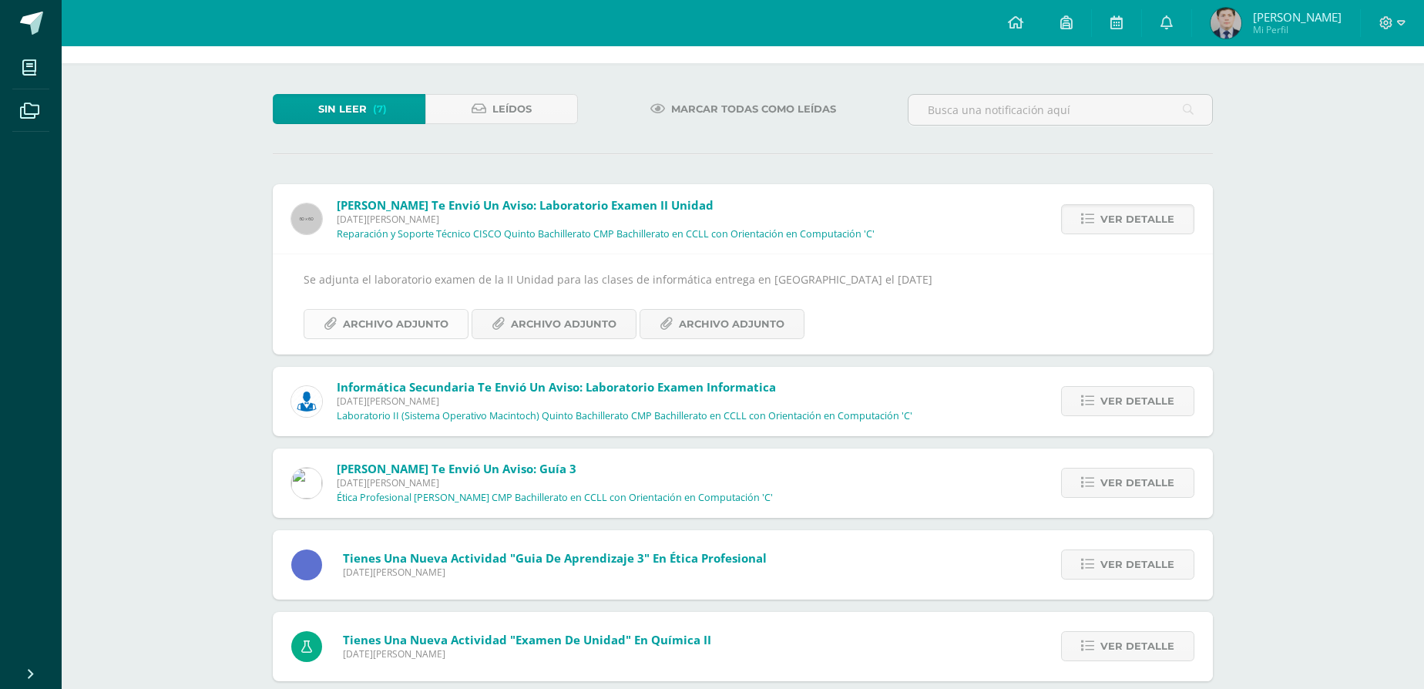
click at [371, 329] on span "Archivo Adjunto" at bounding box center [396, 324] width 106 height 29
click at [565, 338] on span "Archivo Adjunto" at bounding box center [564, 324] width 106 height 29
click at [726, 334] on span "Archivo Adjunto" at bounding box center [732, 324] width 106 height 29
click at [1175, 234] on link "Ver detalle" at bounding box center [1127, 219] width 133 height 30
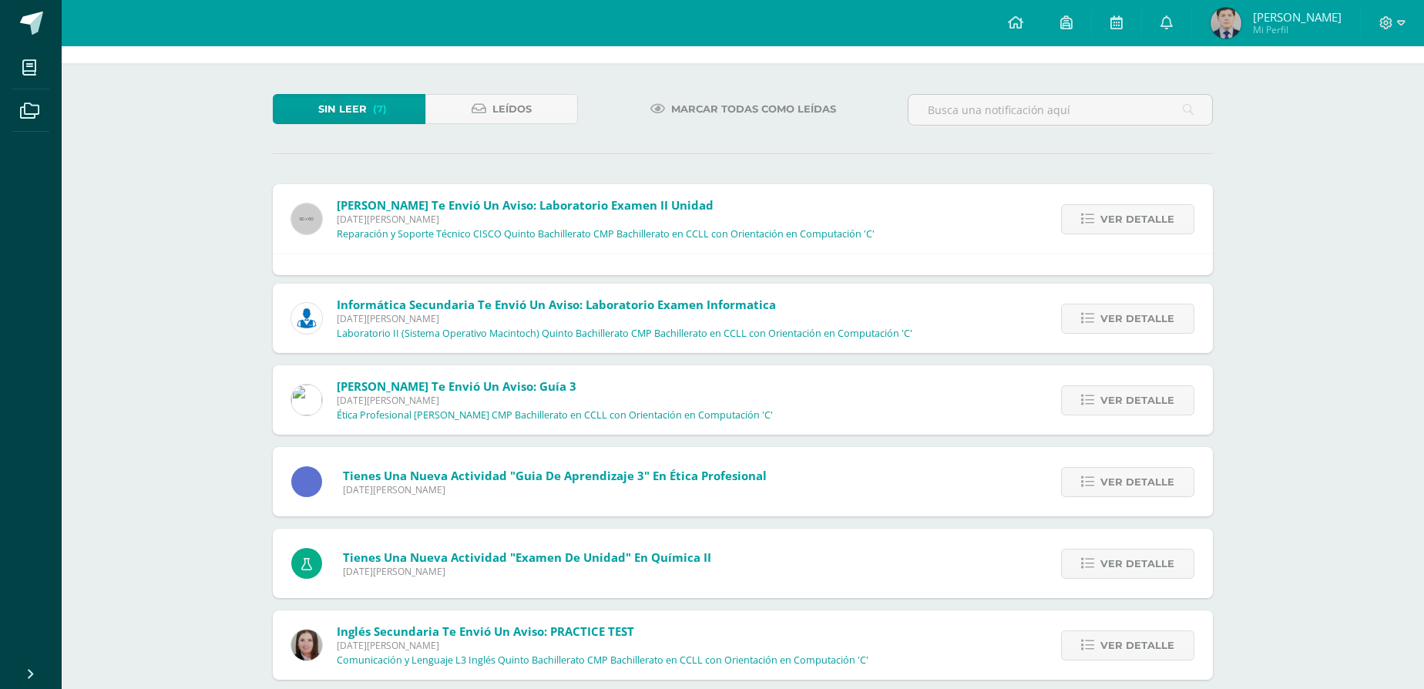
scroll to position [9, 0]
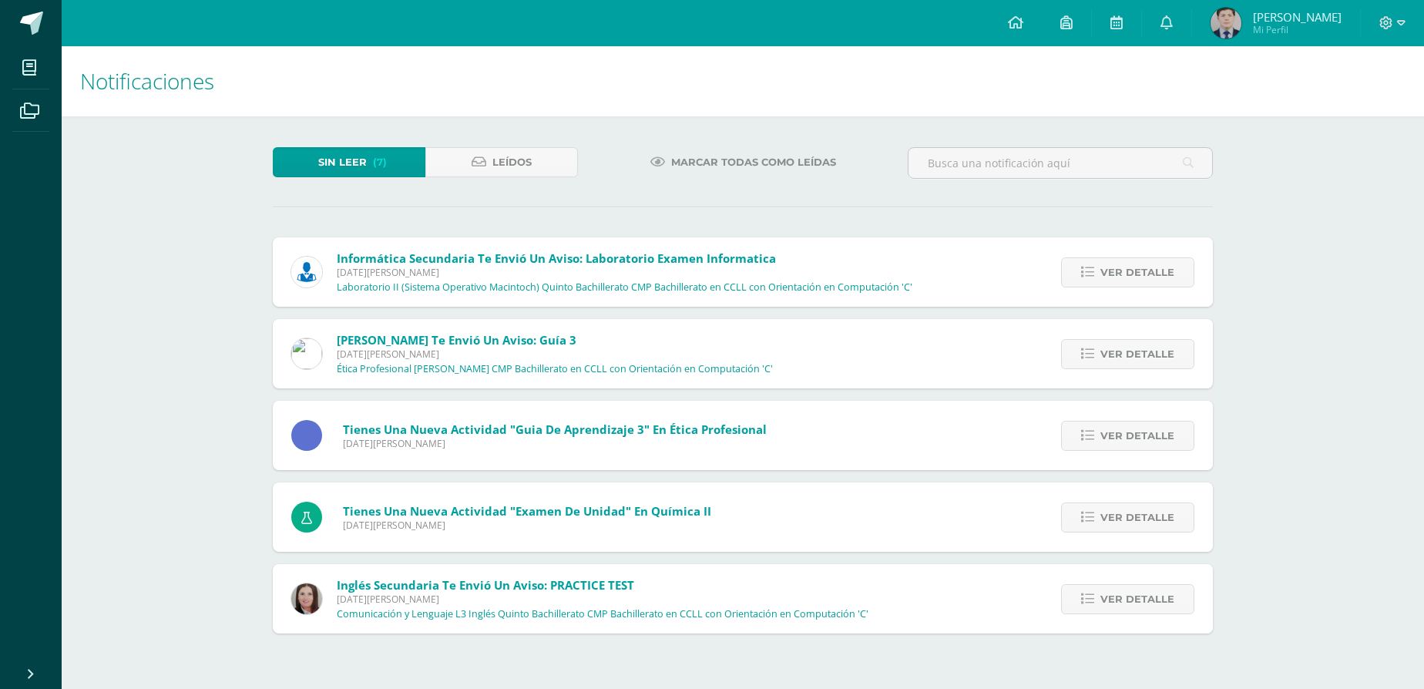
click at [1158, 242] on div "Ver detalle" at bounding box center [1125, 271] width 175 height 69
click at [1134, 299] on div "Ver detalle" at bounding box center [1125, 271] width 175 height 69
click at [1128, 281] on span "Ver detalle" at bounding box center [1137, 272] width 74 height 29
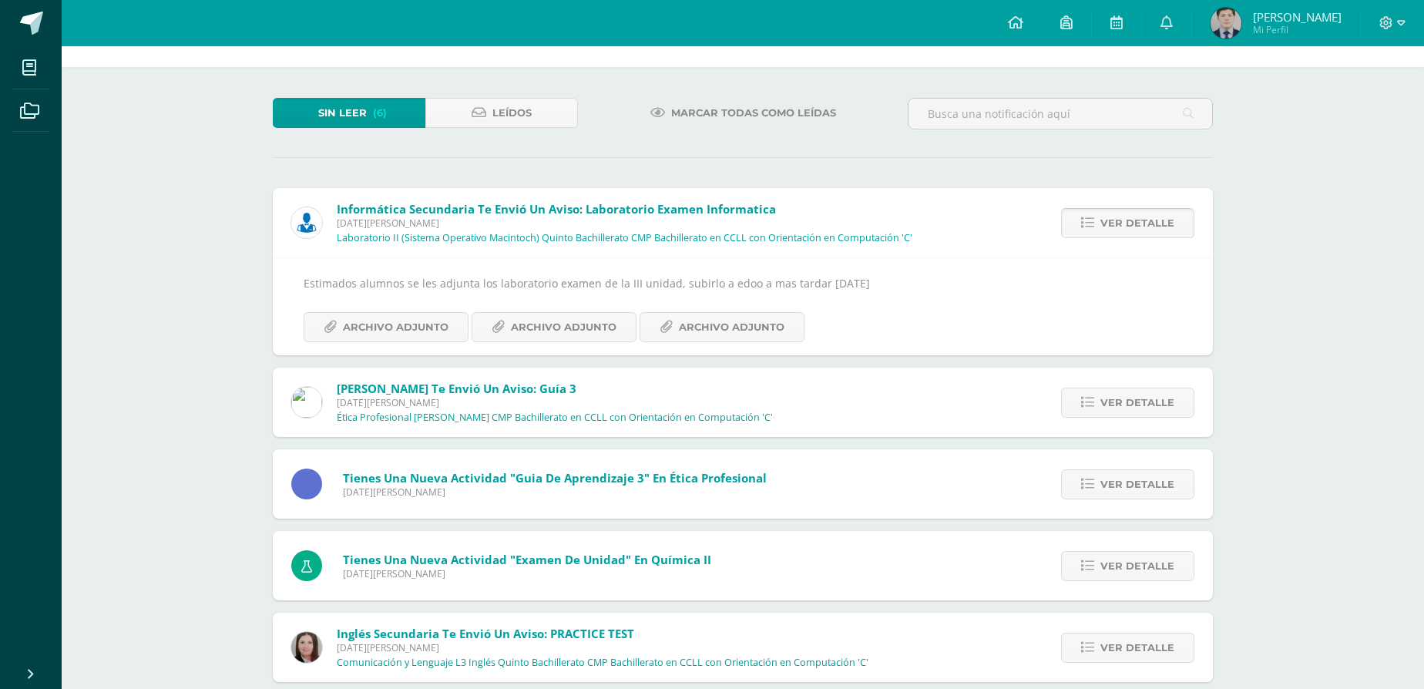
scroll to position [53, 0]
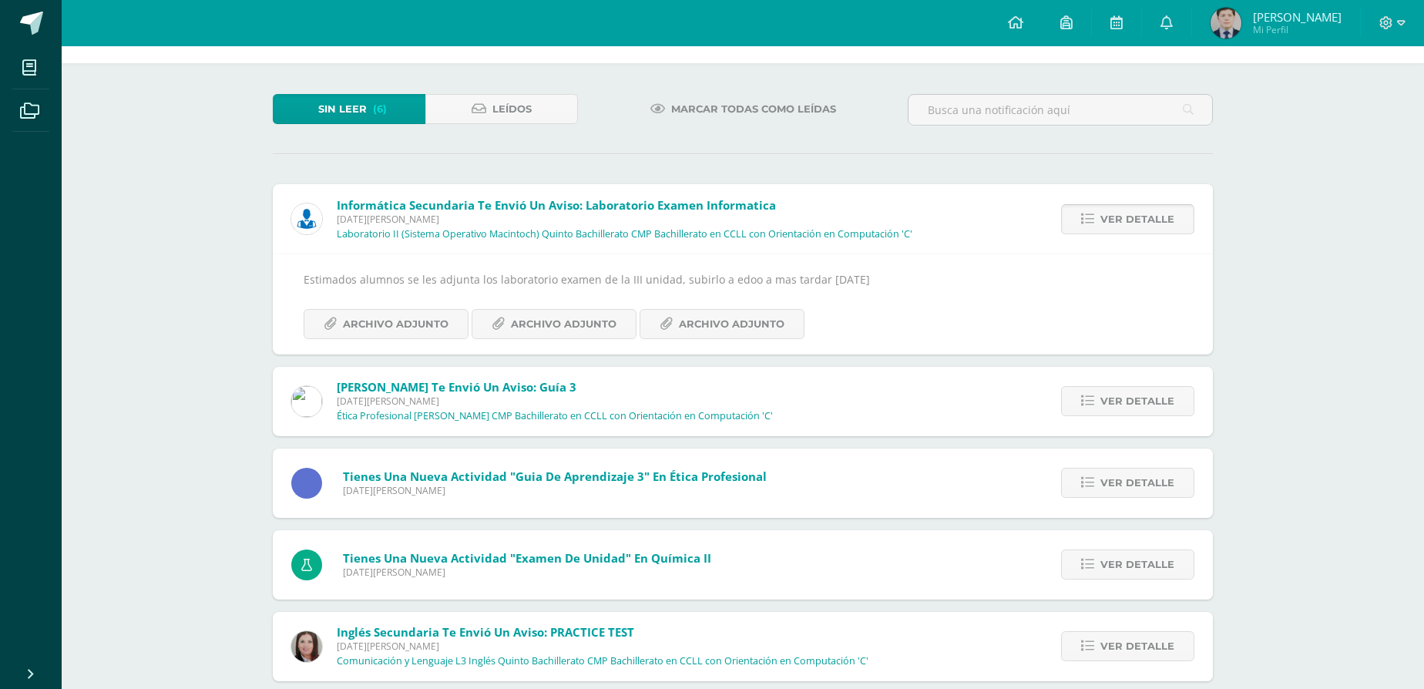
click at [1128, 281] on div "Estimados alumnos se les adjunta los laboratorio examen de la III unidad, subir…" at bounding box center [743, 304] width 940 height 100
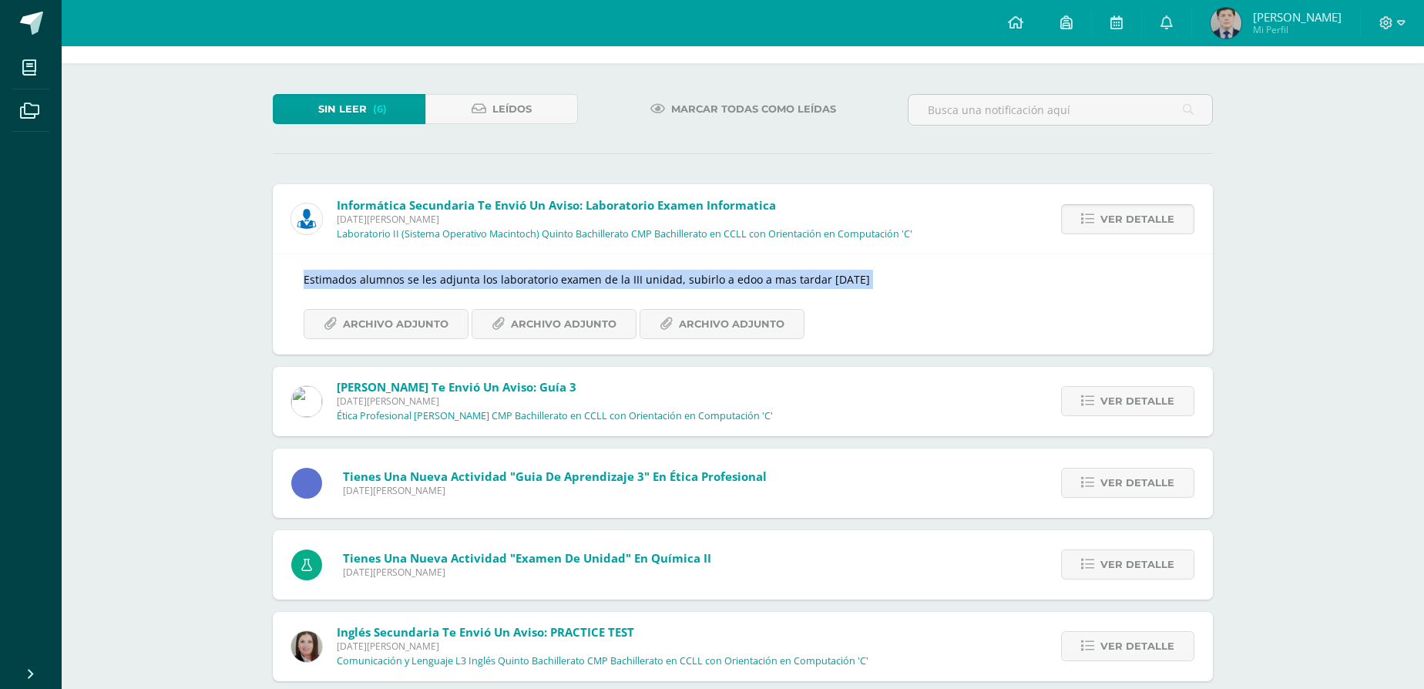
click at [1128, 281] on div "Estimados alumnos se les adjunta los laboratorio examen de la III unidad, subir…" at bounding box center [743, 304] width 940 height 100
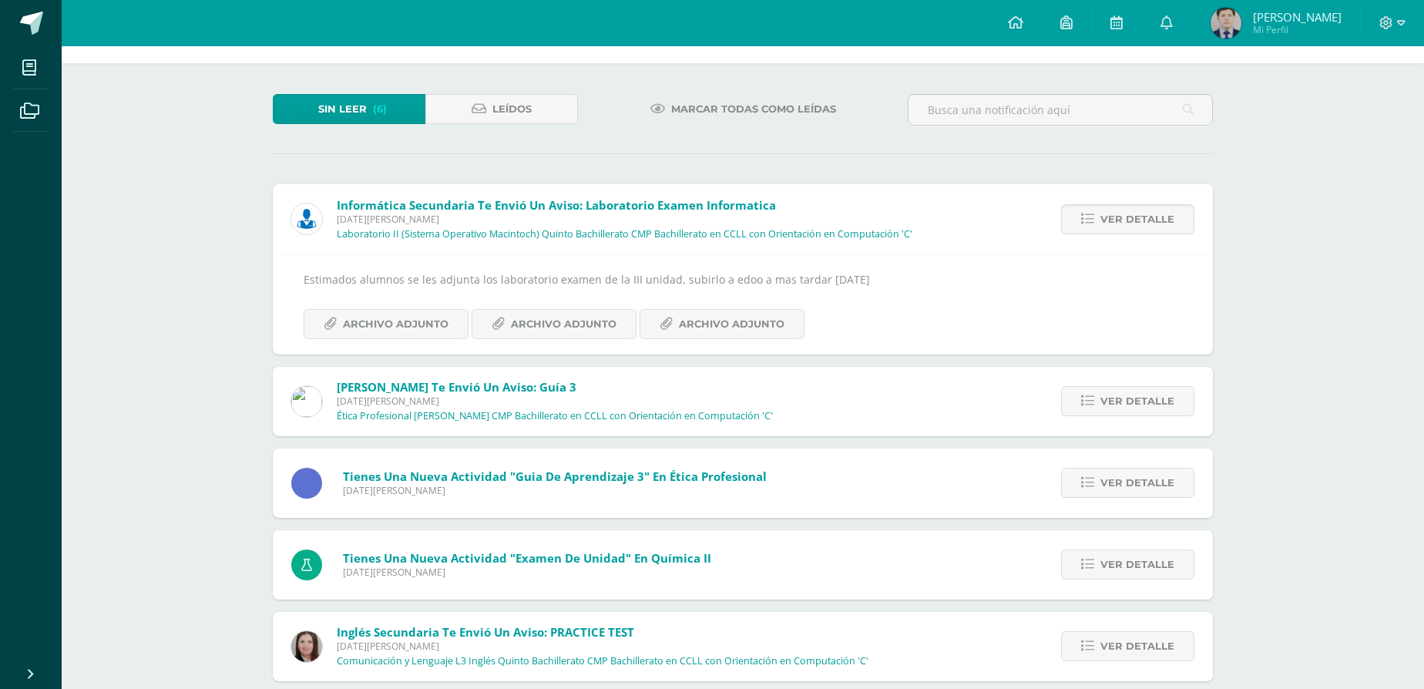
click at [1090, 268] on div "Estimados alumnos se les adjunta los laboratorio examen de la III unidad, subir…" at bounding box center [743, 304] width 940 height 100
click at [1123, 234] on span "Ver detalle" at bounding box center [1137, 219] width 74 height 29
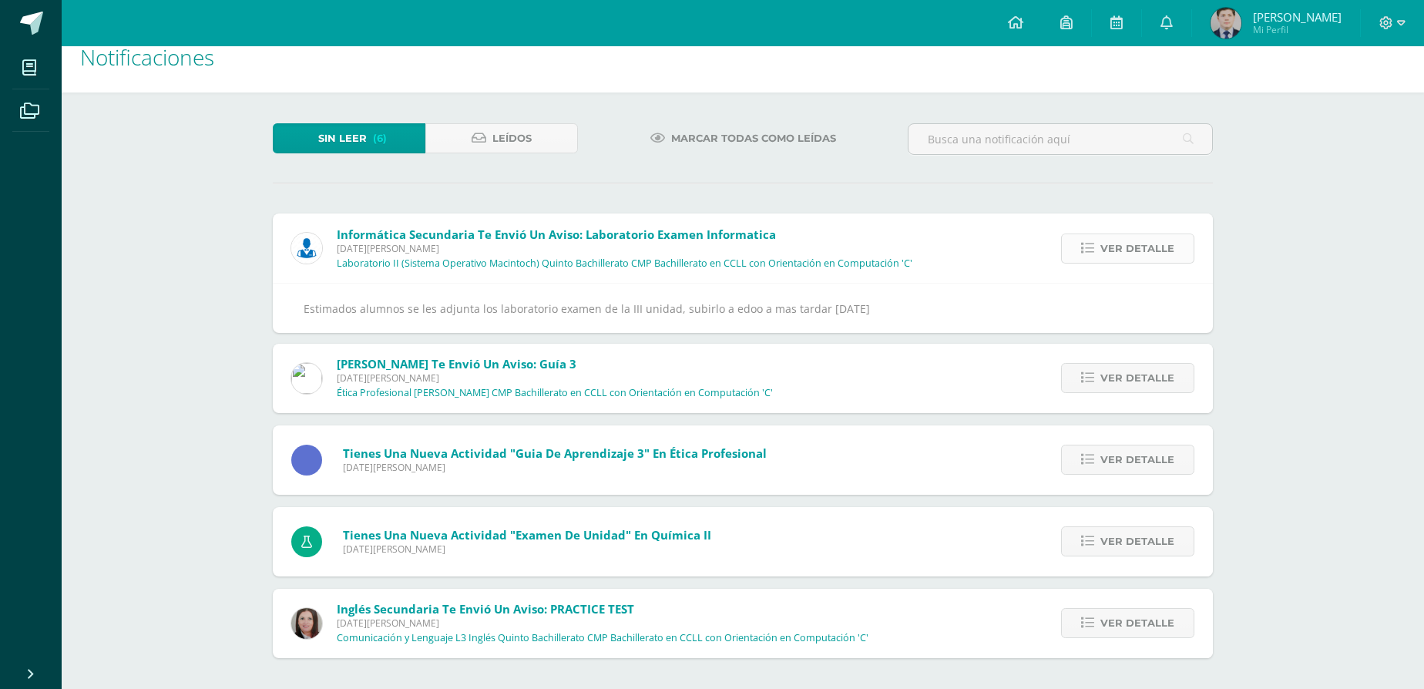
scroll to position [0, 0]
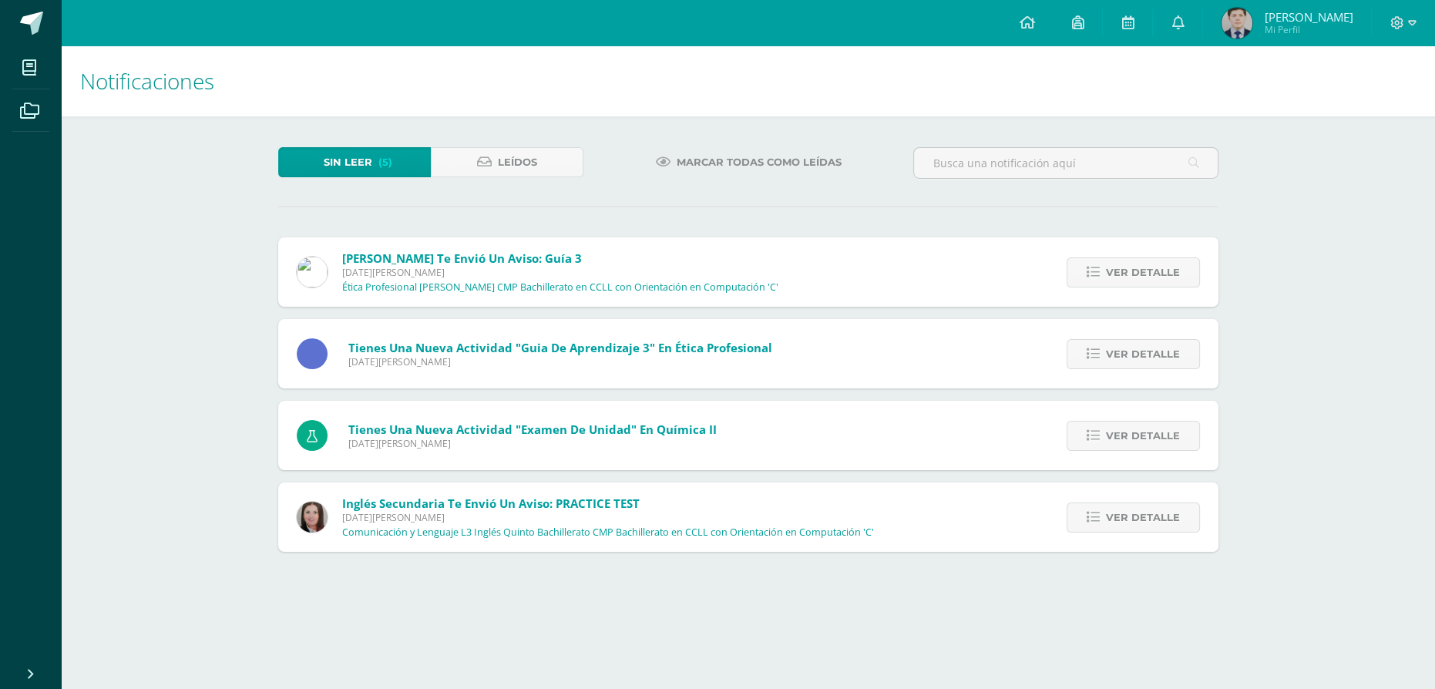
click at [1124, 266] on div "Ver detalle" at bounding box center [1130, 271] width 175 height 69
click at [1126, 287] on span "Ver detalle" at bounding box center [1143, 272] width 74 height 29
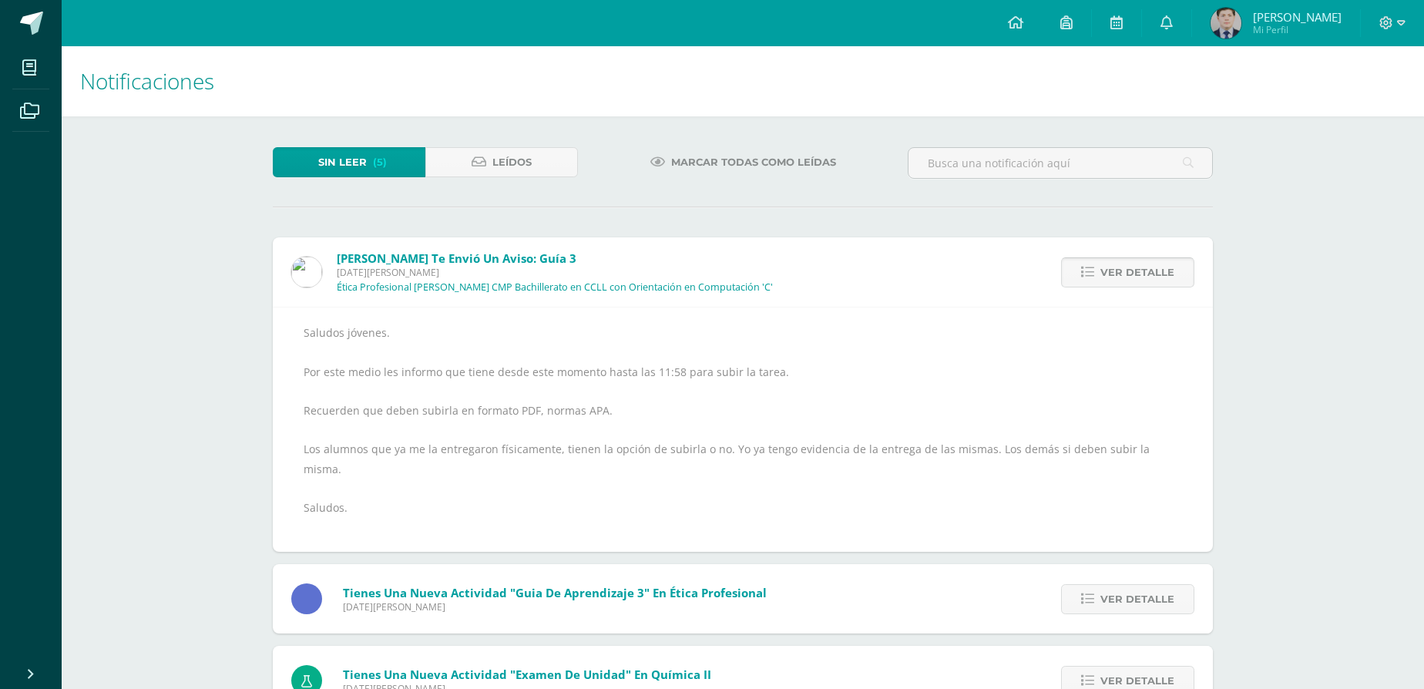
click at [1126, 287] on span "Ver detalle" at bounding box center [1137, 272] width 74 height 29
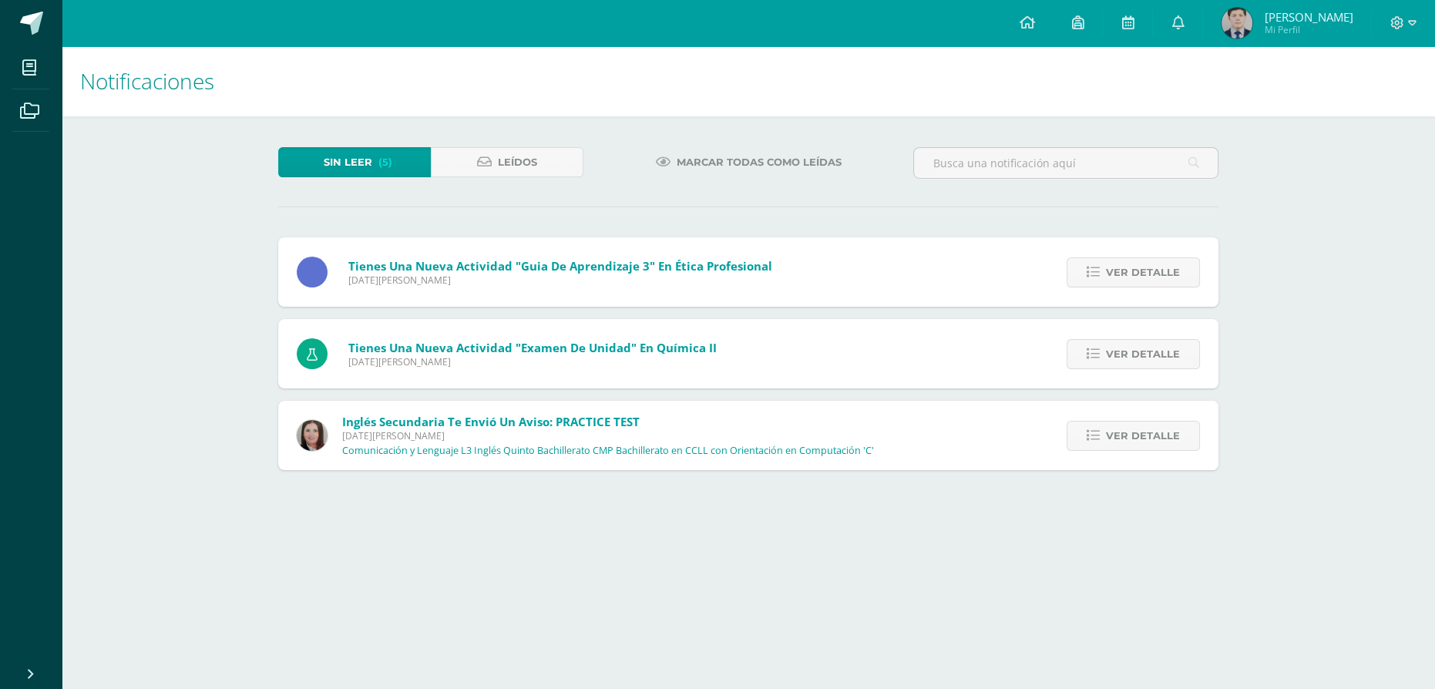
click at [1128, 307] on div "Ver detalle" at bounding box center [1130, 271] width 175 height 69
click at [1127, 287] on span "Ver detalle" at bounding box center [1143, 272] width 74 height 29
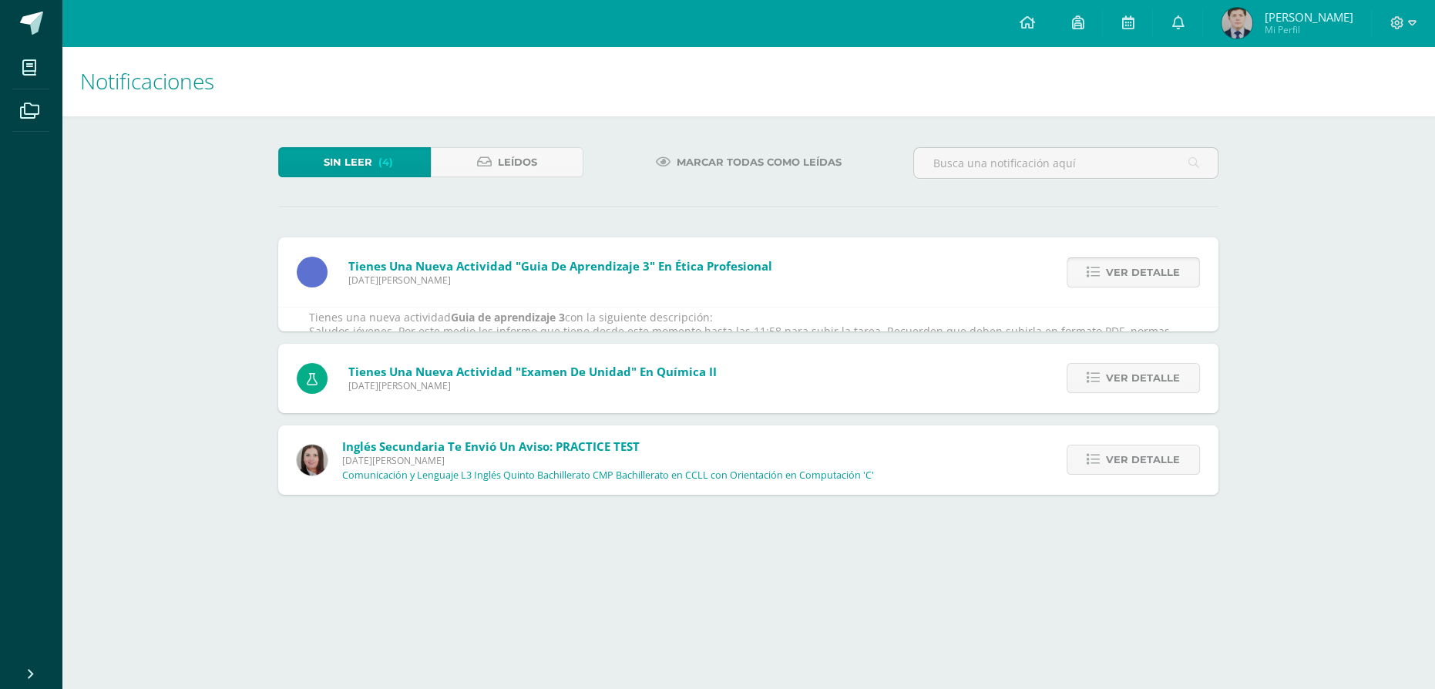
click at [1127, 287] on span "Ver detalle" at bounding box center [1143, 272] width 74 height 29
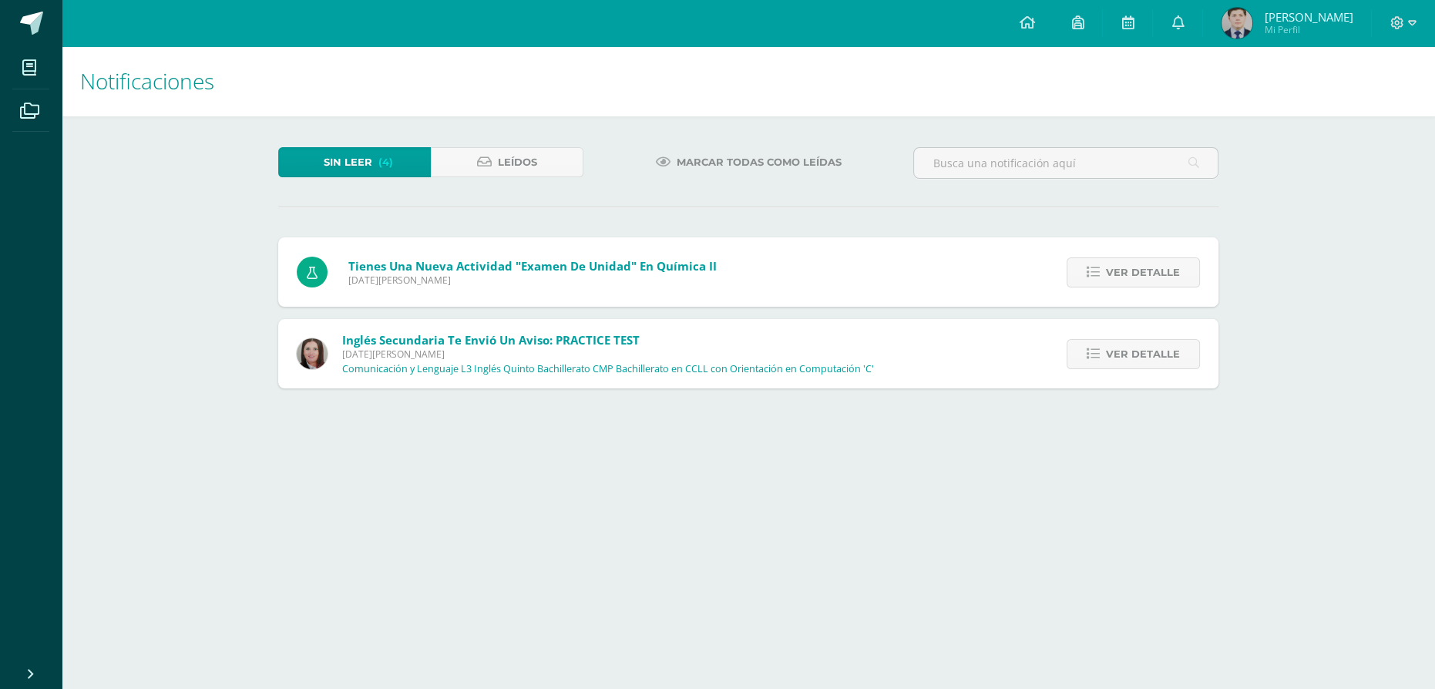
click at [1127, 287] on span "Ver detalle" at bounding box center [1143, 272] width 74 height 29
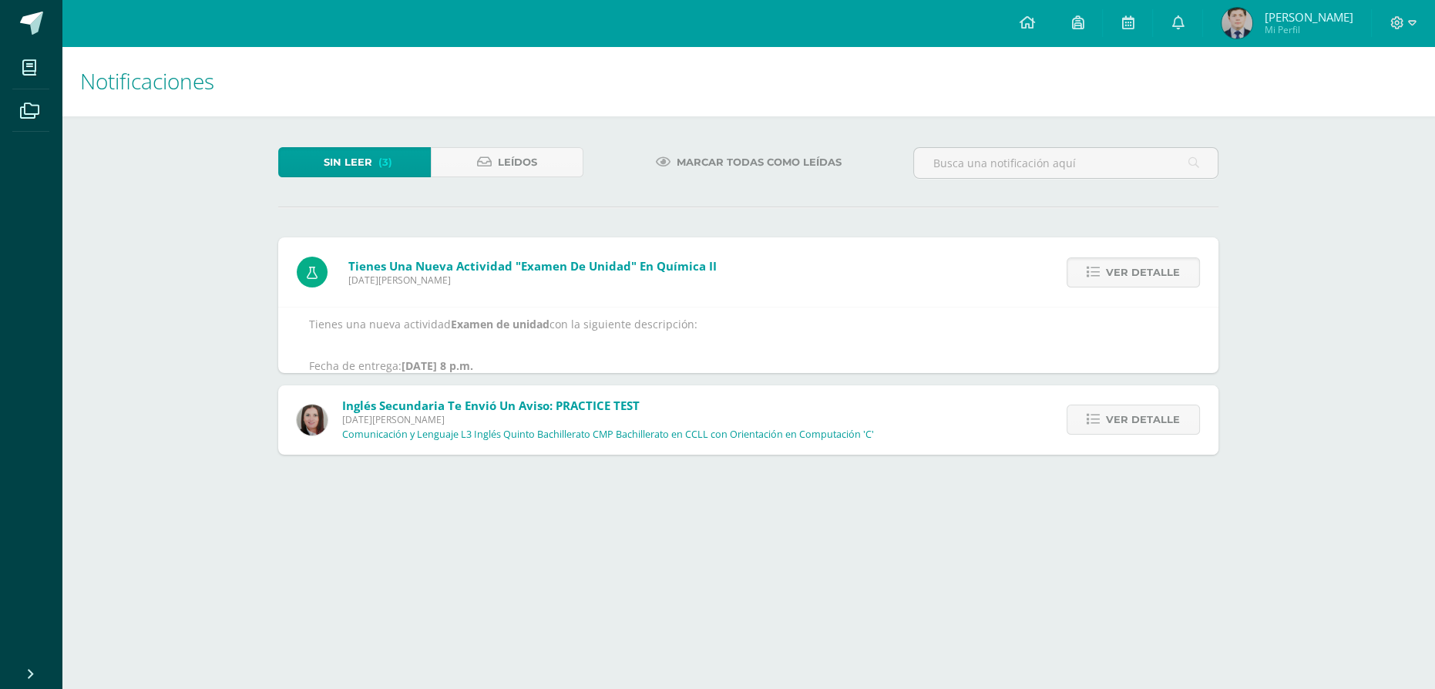
click at [1127, 287] on span "Ver detalle" at bounding box center [1143, 272] width 74 height 29
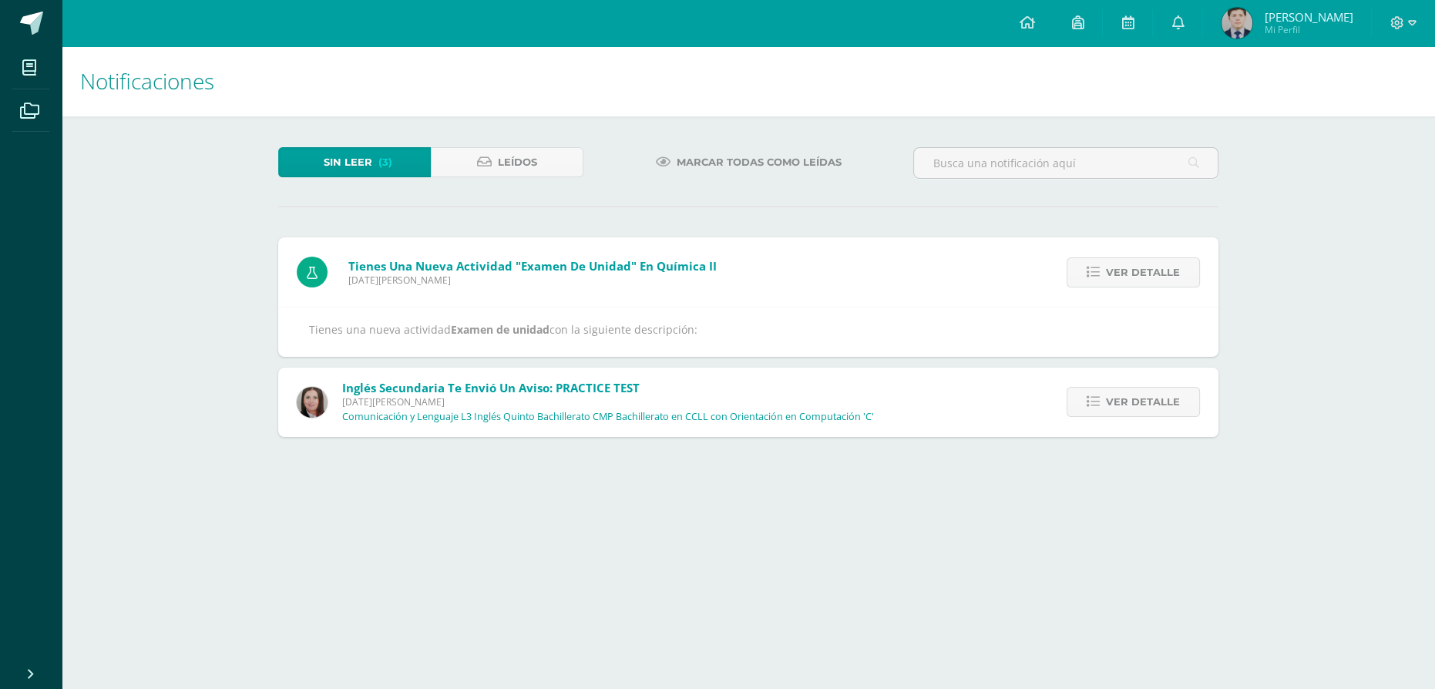
click at [1127, 297] on div "Tienes una nueva actividad "Examen de unidad" En Química II Viernes 08 de Agost…" at bounding box center [748, 336] width 940 height 199
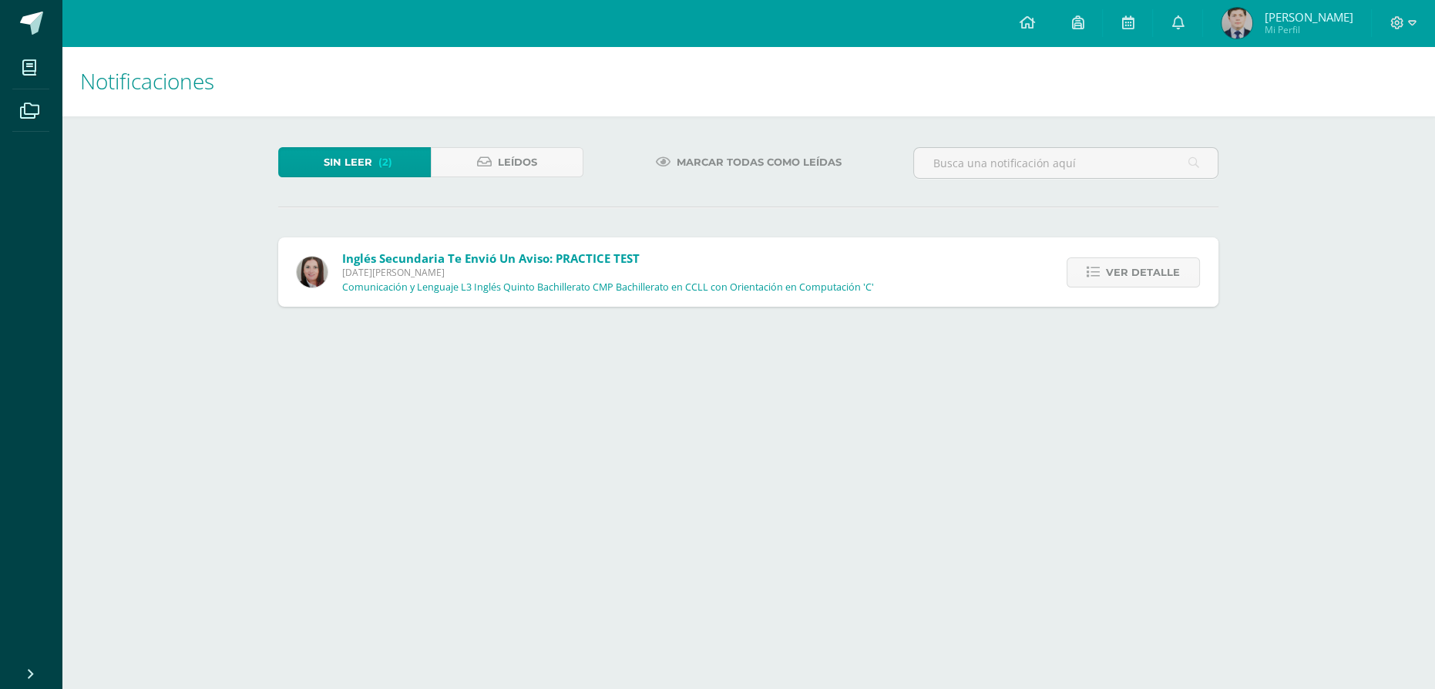
click at [1127, 287] on span "Ver detalle" at bounding box center [1143, 272] width 74 height 29
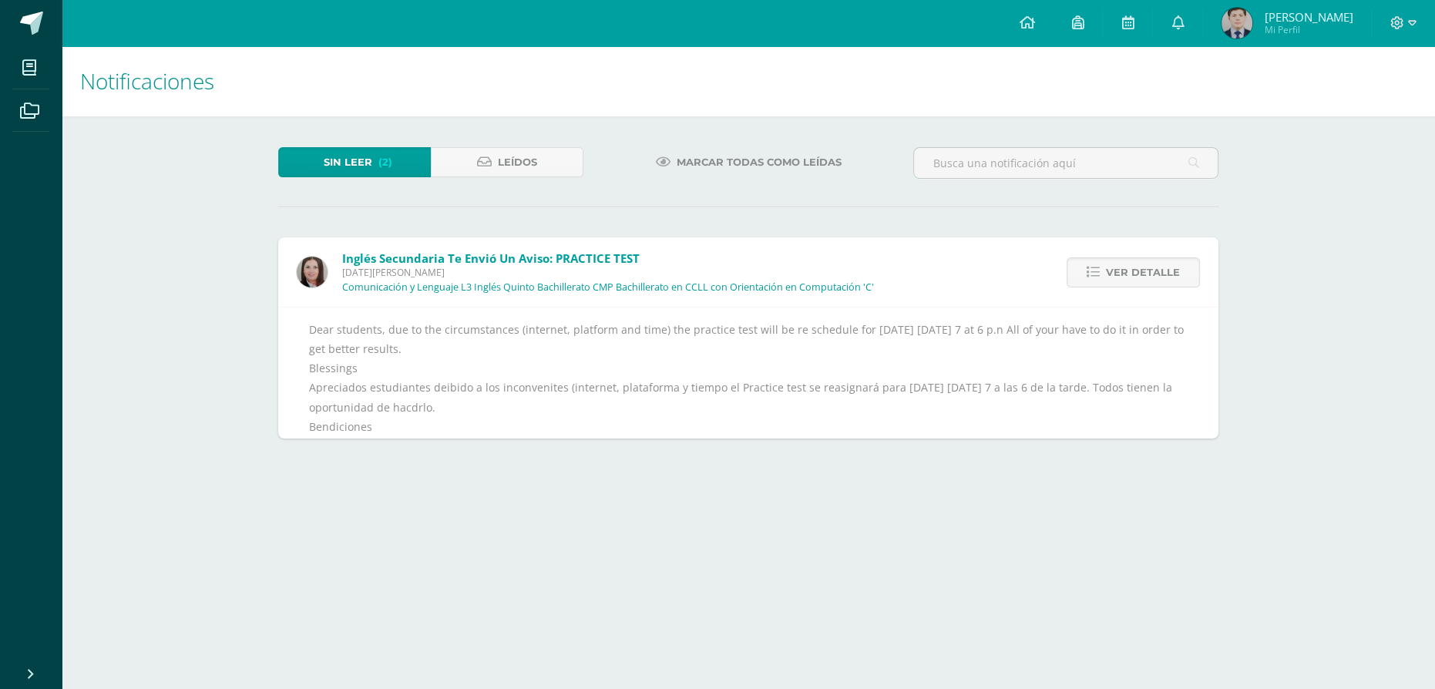
click at [1127, 287] on span "Ver detalle" at bounding box center [1143, 272] width 74 height 29
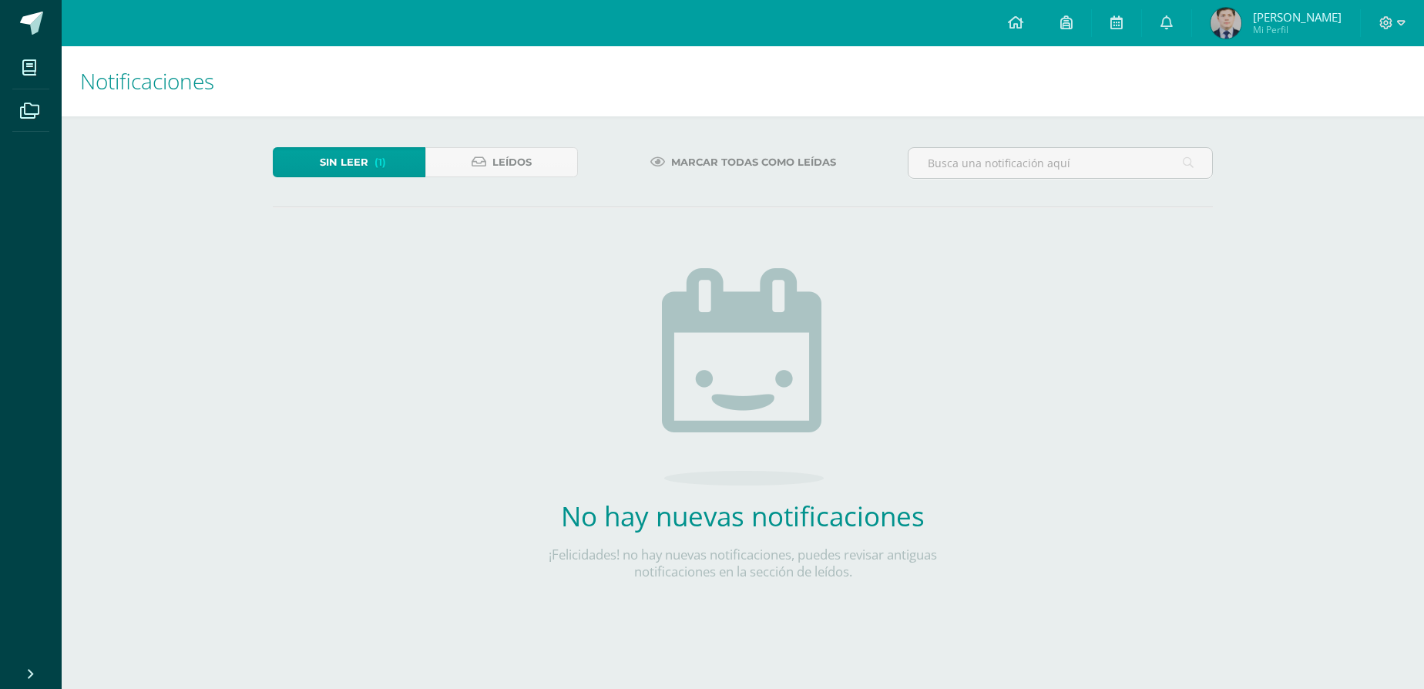
click at [413, 170] on link "Sin leer (1)" at bounding box center [349, 162] width 153 height 30
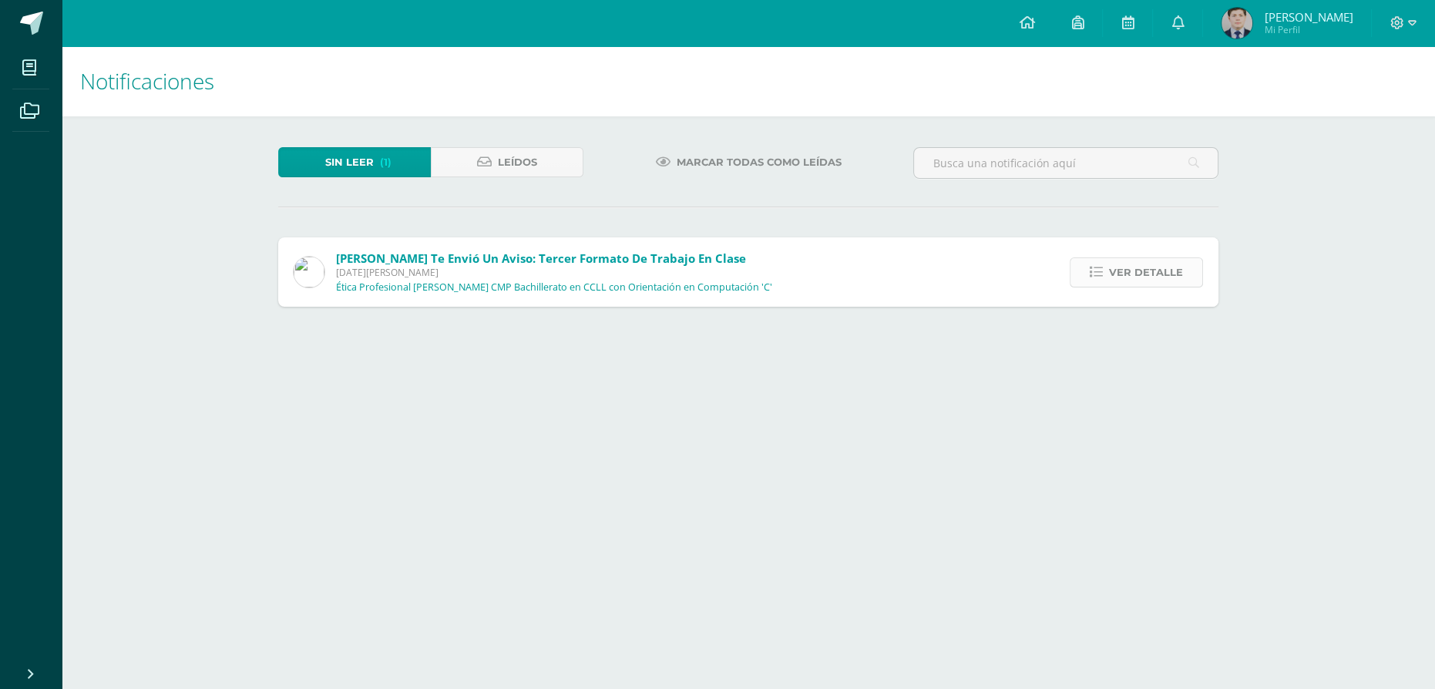
click at [1186, 287] on link "Ver detalle" at bounding box center [1136, 272] width 133 height 30
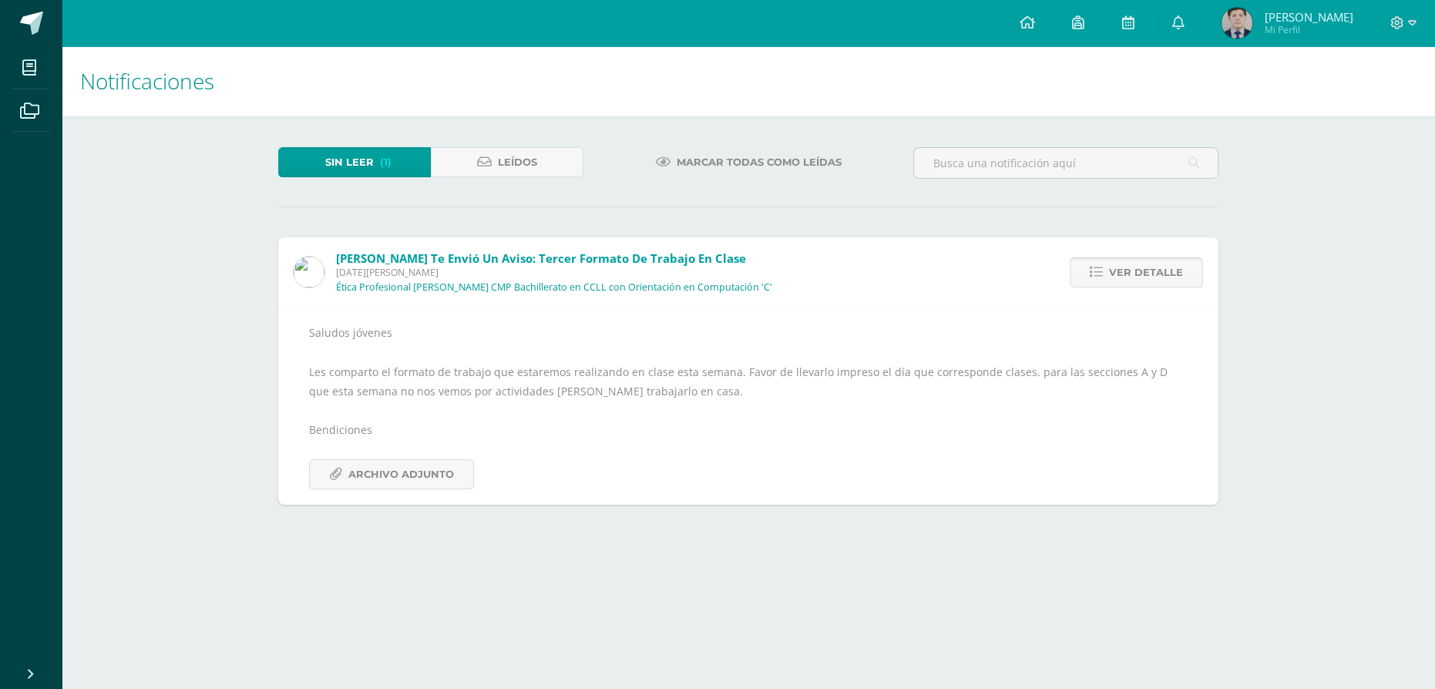
click at [1186, 287] on link "Ver detalle" at bounding box center [1136, 272] width 133 height 30
